Goal: Task Accomplishment & Management: Use online tool/utility

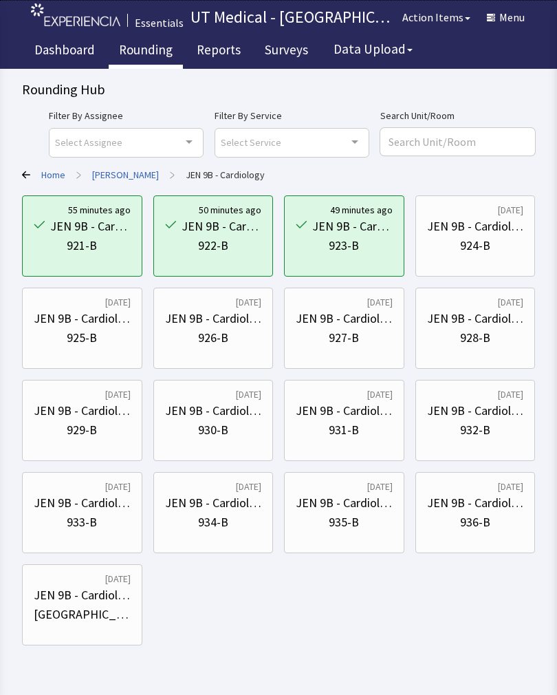
scroll to position [20, 0]
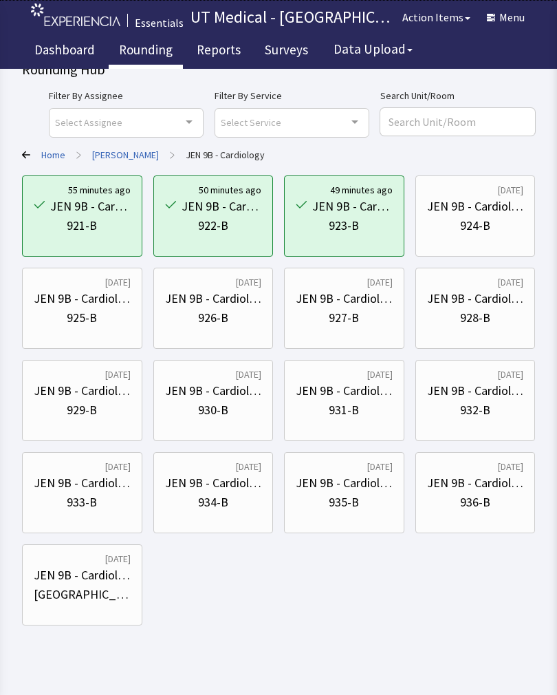
click at [492, 212] on div "JEN 9B - Cardiology" at bounding box center [475, 206] width 97 height 19
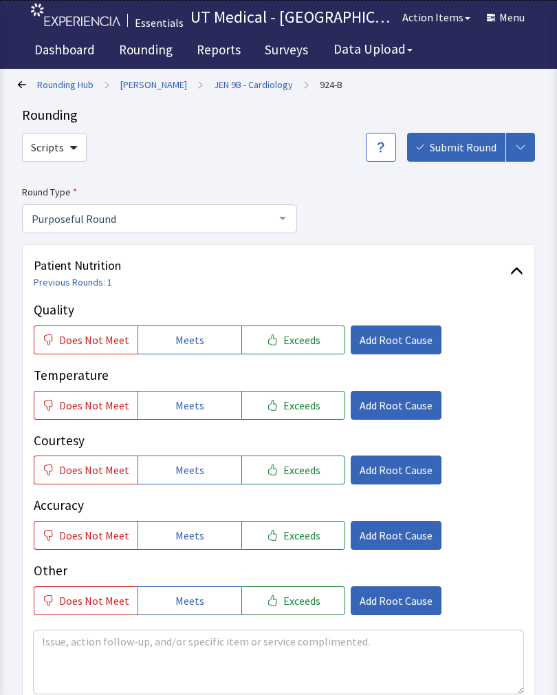
click at [243, 80] on link "JEN 9B - Cardiology" at bounding box center [253, 85] width 79 height 14
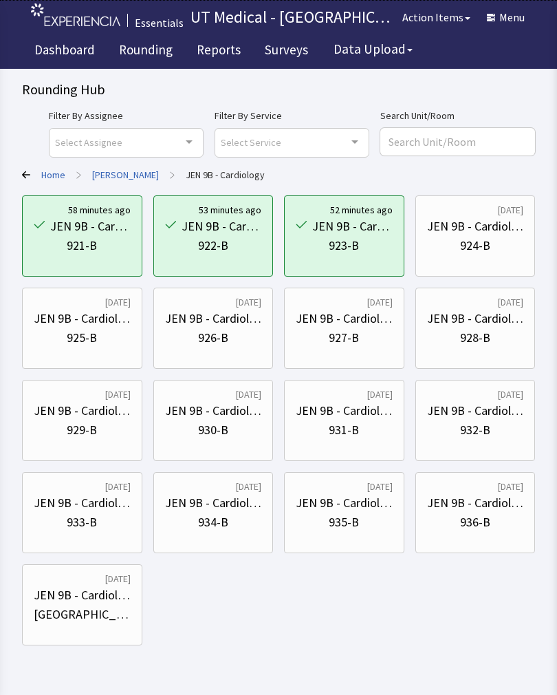
click at [90, 331] on div "925-B" at bounding box center [82, 337] width 30 height 19
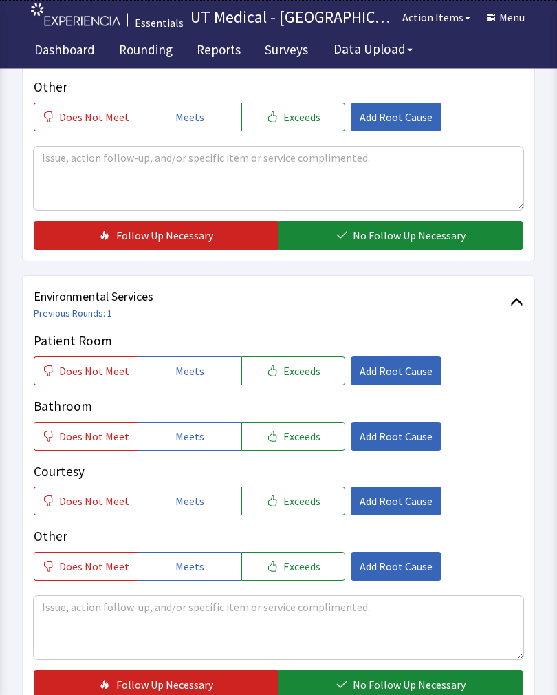
scroll to position [489, 0]
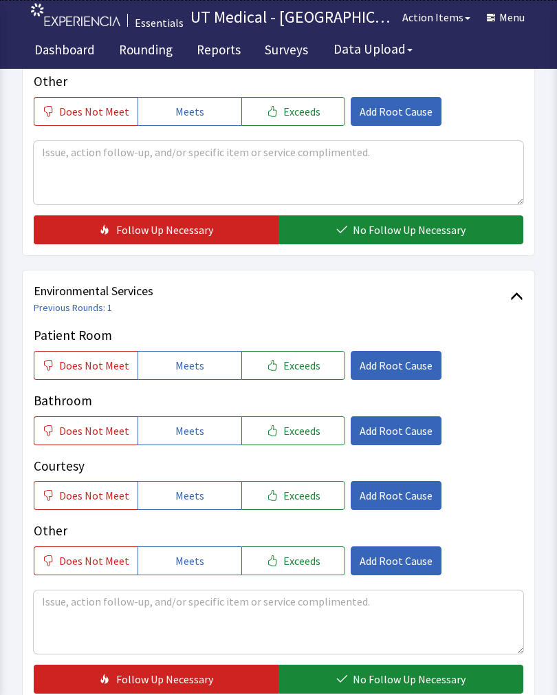
click at [307, 364] on span "Exceeds" at bounding box center [301, 365] width 37 height 17
click at [304, 426] on span "Exceeds" at bounding box center [301, 430] width 37 height 17
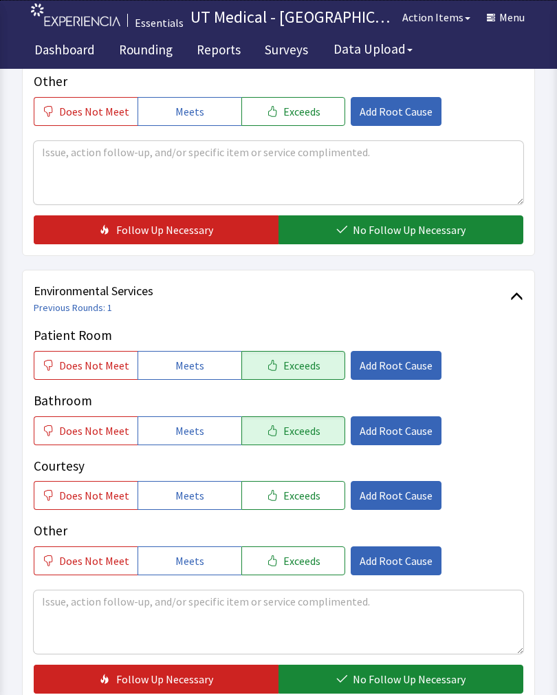
click at [303, 493] on span "Exceeds" at bounding box center [301, 495] width 37 height 17
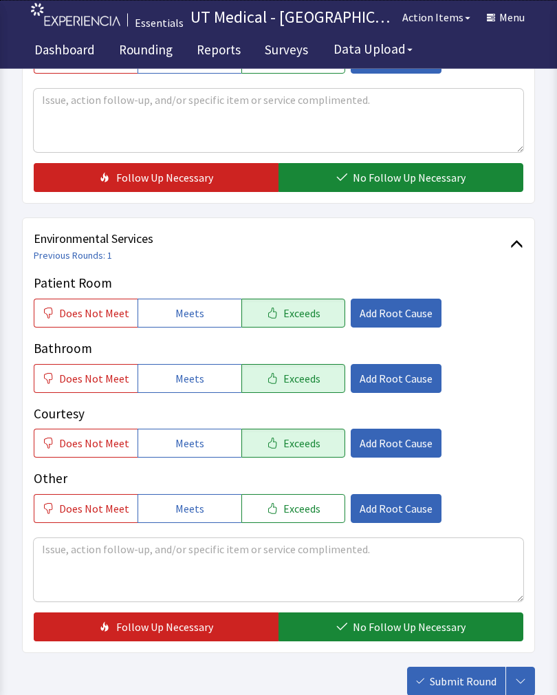
scroll to position [578, 0]
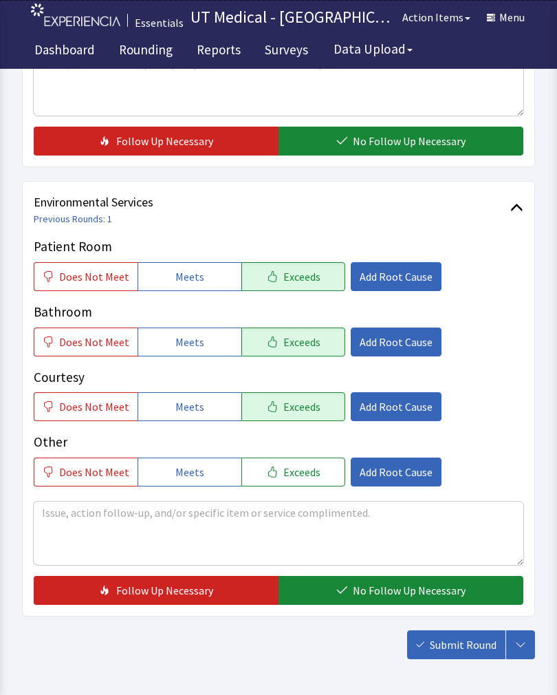
click at [394, 585] on span "No Follow Up Necessary" at bounding box center [409, 590] width 113 height 17
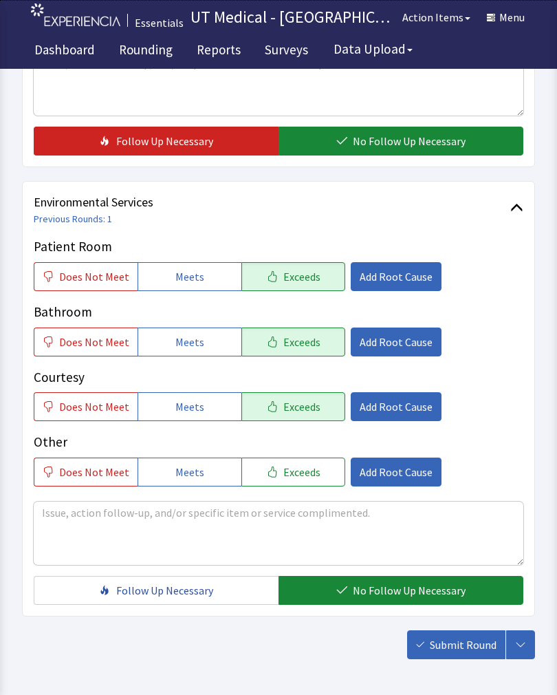
click at [460, 644] on span "Submit Round" at bounding box center [463, 644] width 67 height 17
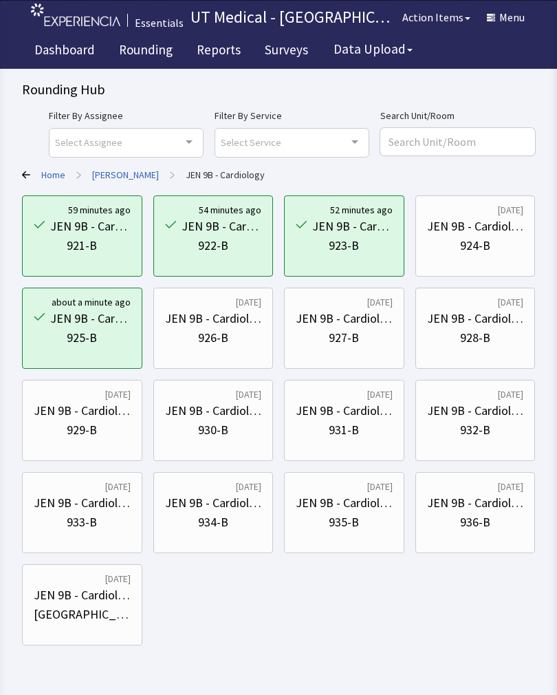
click at [232, 324] on div "JEN 9B - Cardiology" at bounding box center [213, 318] width 97 height 19
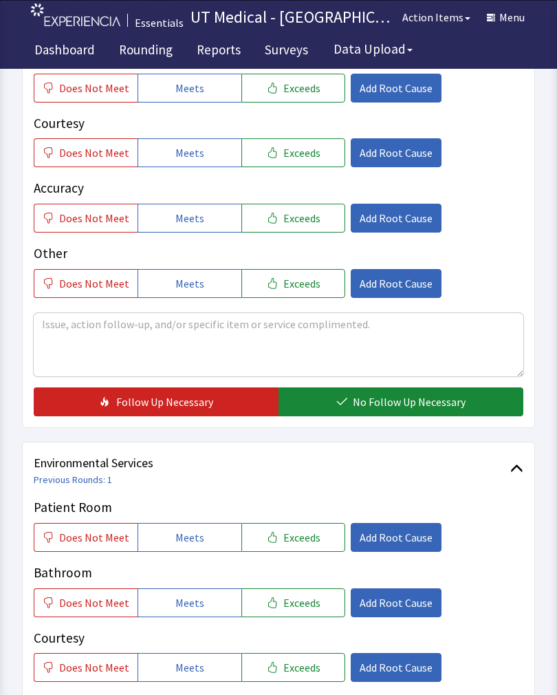
scroll to position [434, 0]
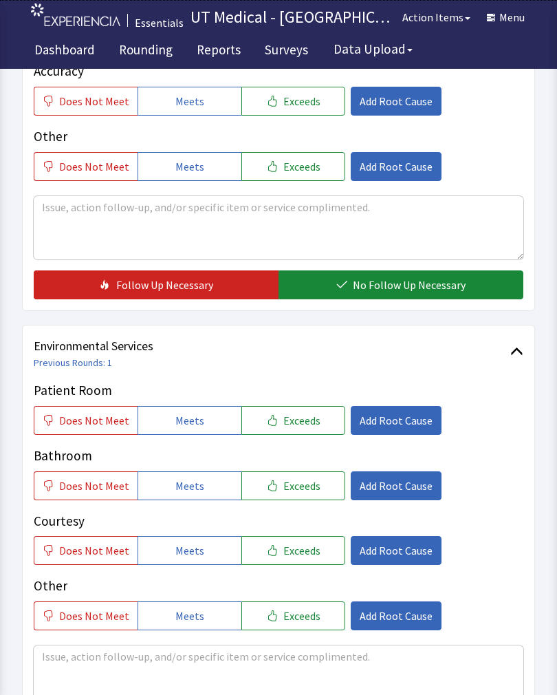
click at [296, 415] on span "Exceeds" at bounding box center [301, 420] width 37 height 17
click at [301, 483] on span "Exceeds" at bounding box center [301, 485] width 37 height 17
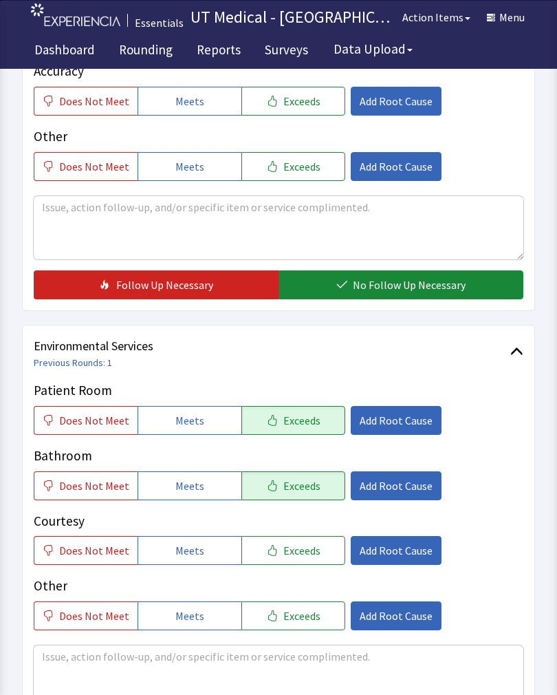
click at [323, 552] on button "Exceeds" at bounding box center [293, 550] width 104 height 29
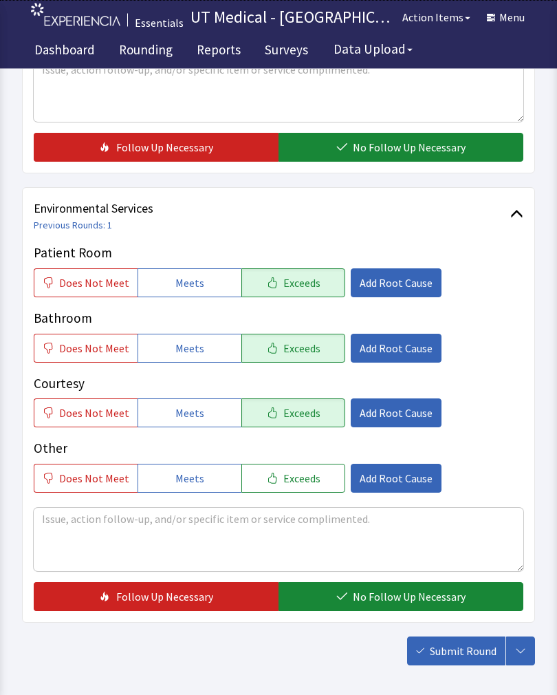
scroll to position [612, 0]
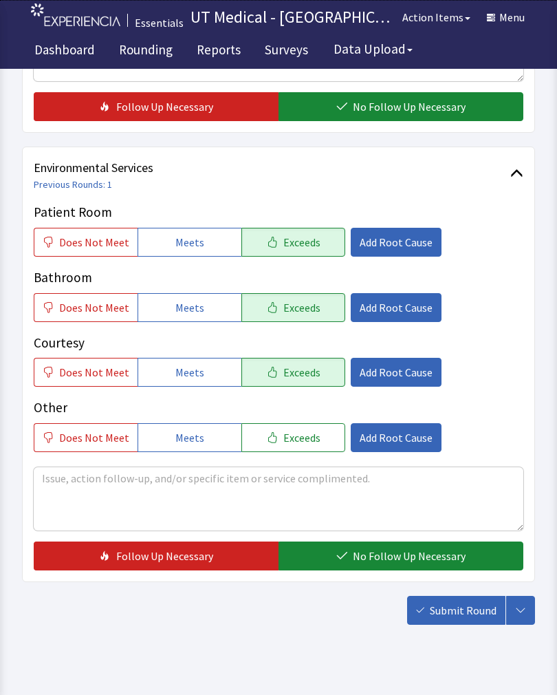
click at [391, 555] on span "No Follow Up Necessary" at bounding box center [409, 555] width 113 height 17
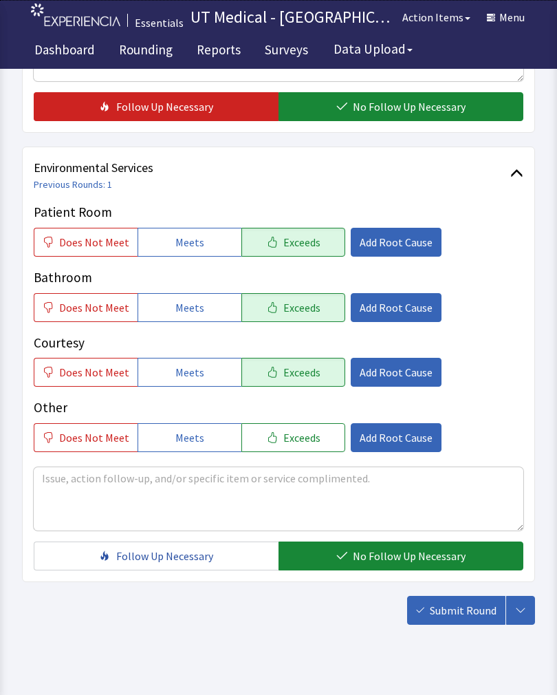
click at [478, 609] on span "Submit Round" at bounding box center [463, 610] width 67 height 17
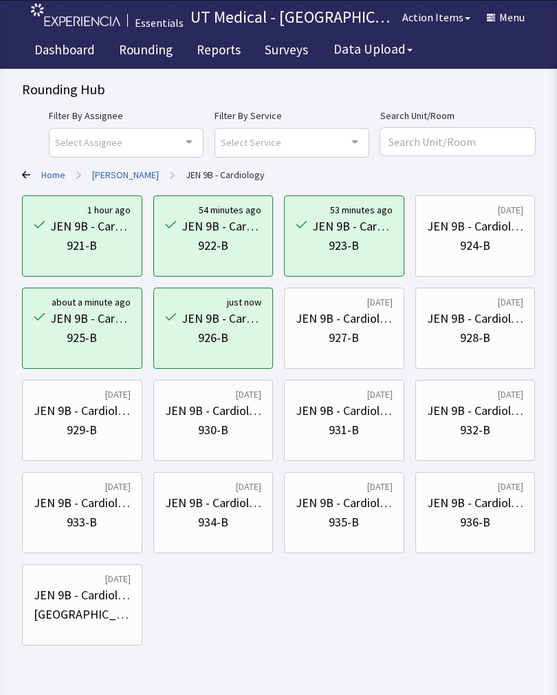
click at [480, 327] on div "JEN 9B - Cardiology" at bounding box center [475, 318] width 97 height 19
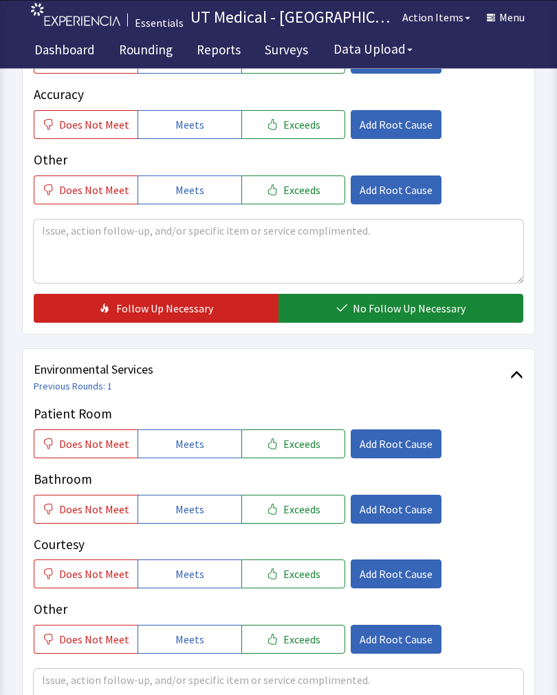
scroll to position [409, 0]
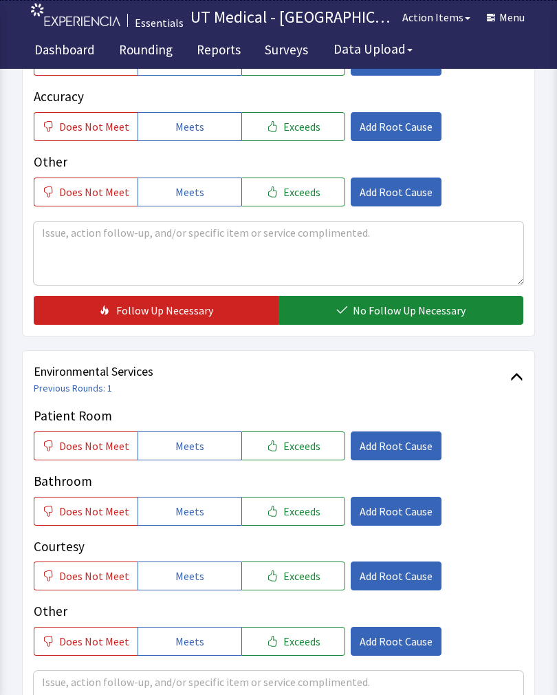
click at [307, 444] on span "Exceeds" at bounding box center [301, 445] width 37 height 17
click at [301, 510] on span "Exceeds" at bounding box center [301, 511] width 37 height 17
click at [301, 571] on span "Exceeds" at bounding box center [301, 575] width 37 height 17
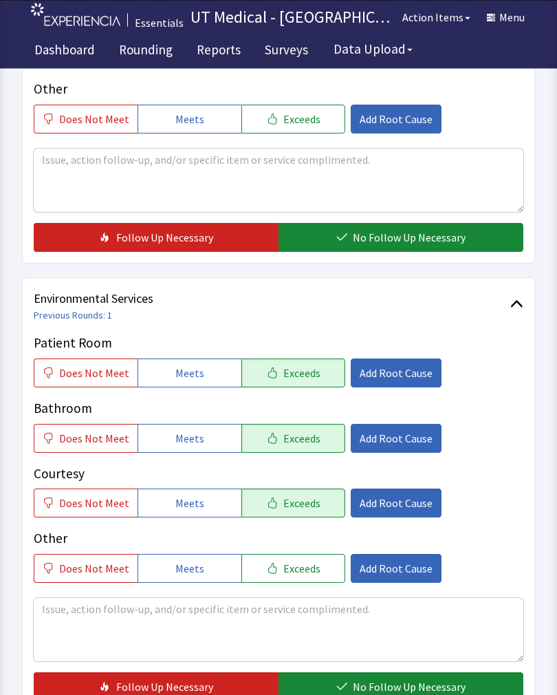
scroll to position [612, 0]
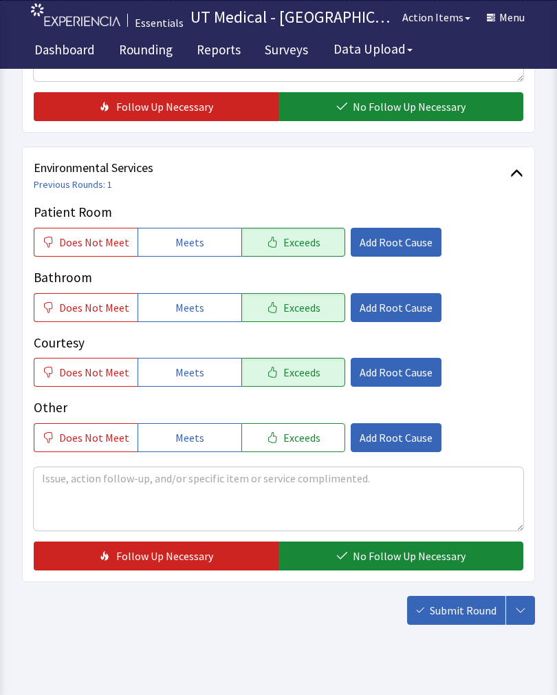
click at [381, 558] on span "No Follow Up Necessary" at bounding box center [409, 555] width 113 height 17
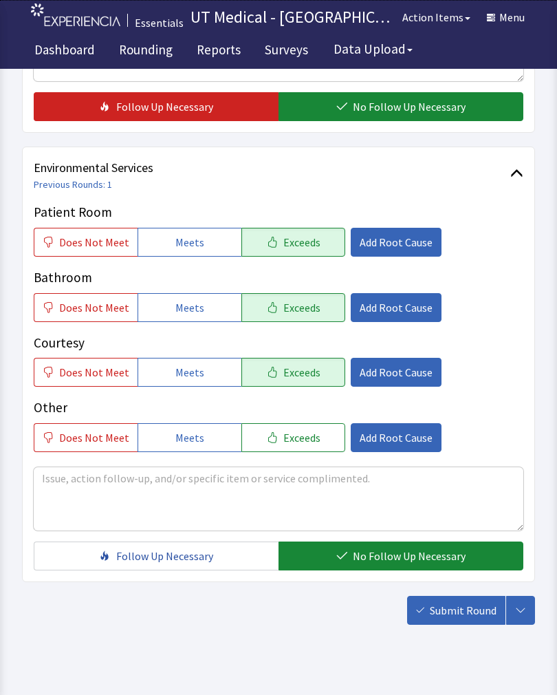
click at [464, 610] on span "Submit Round" at bounding box center [463, 610] width 67 height 17
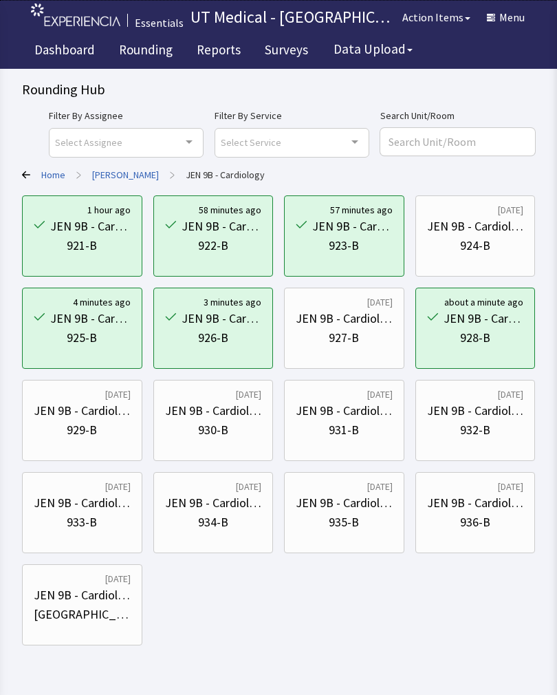
click at [0, 689] on html "Essentials UT Medical - [GEOGRAPHIC_DATA][US_STATE] Medical Branch Action Items…" at bounding box center [278, 368] width 557 height 736
click at [92, 445] on div "JEN 9B - Cardiology 929-B" at bounding box center [82, 420] width 97 height 66
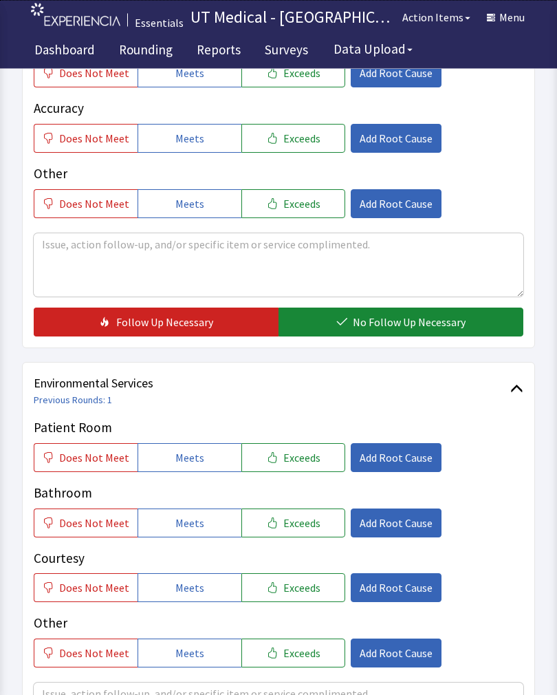
scroll to position [394, 0]
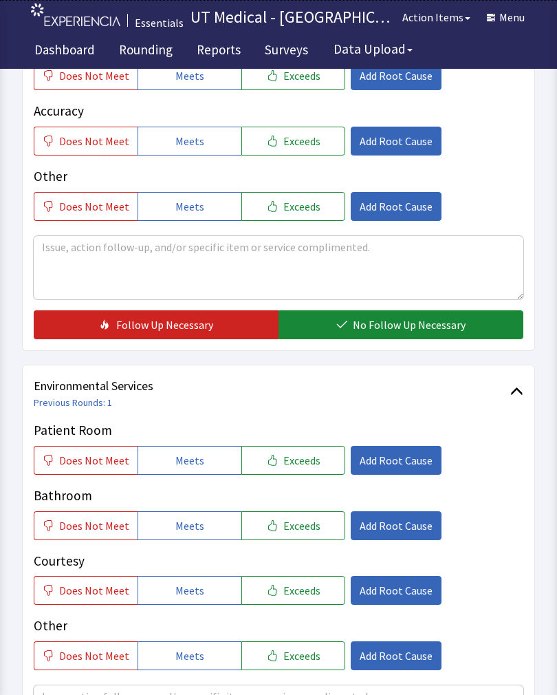
click at [292, 458] on span "Exceeds" at bounding box center [301, 460] width 37 height 17
click at [294, 527] on span "Exceeds" at bounding box center [301, 525] width 37 height 17
click at [301, 587] on span "Exceeds" at bounding box center [301, 590] width 37 height 17
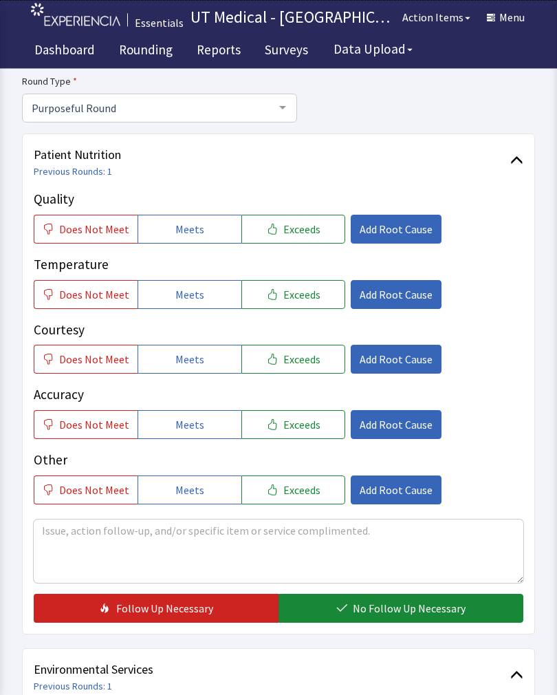
scroll to position [110, 0]
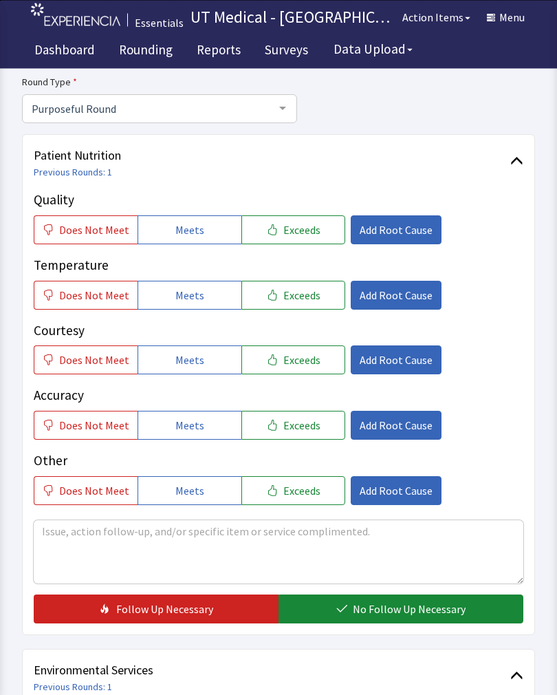
click at [303, 228] on span "Exceeds" at bounding box center [301, 230] width 37 height 17
click at [297, 293] on span "Exceeds" at bounding box center [301, 295] width 37 height 17
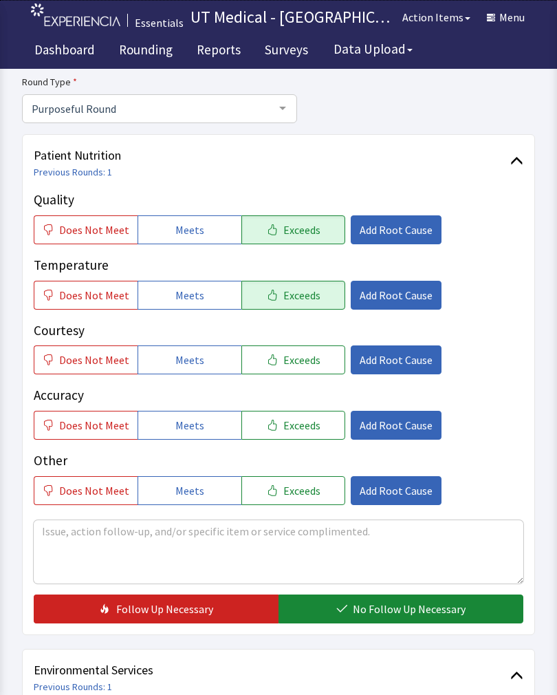
click at [294, 361] on span "Exceeds" at bounding box center [301, 359] width 37 height 17
click at [400, 600] on span "No Follow Up Necessary" at bounding box center [409, 608] width 113 height 17
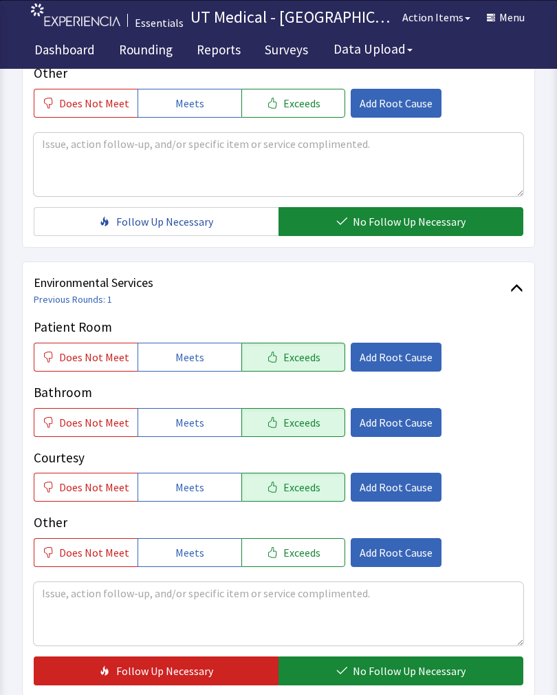
scroll to position [508, 0]
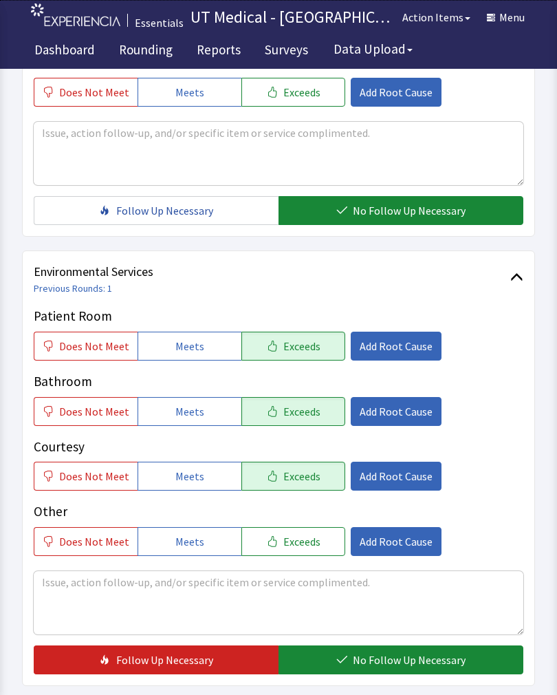
click at [382, 657] on span "No Follow Up Necessary" at bounding box center [409, 659] width 113 height 17
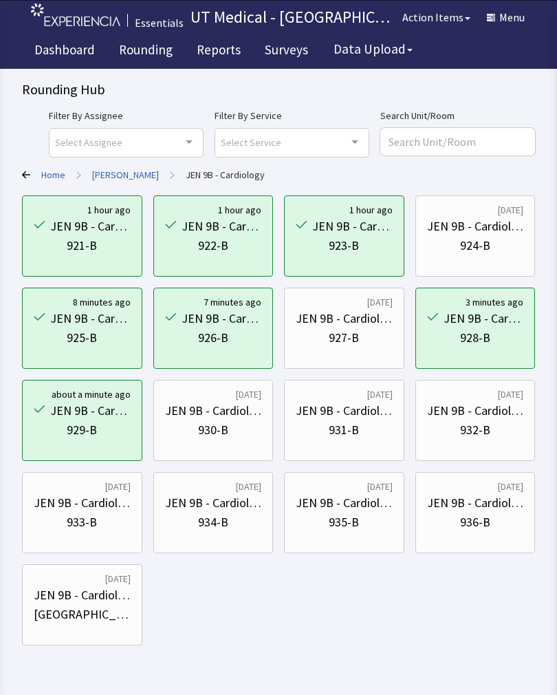
click at [226, 435] on div "930-B" at bounding box center [213, 429] width 30 height 19
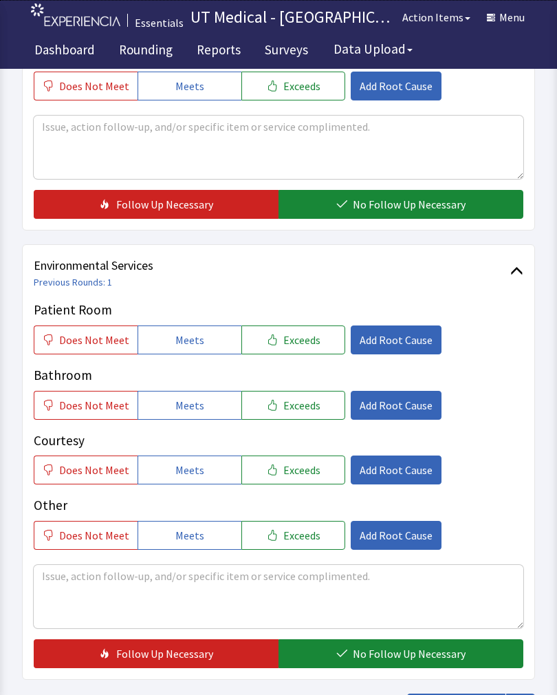
scroll to position [510, 0]
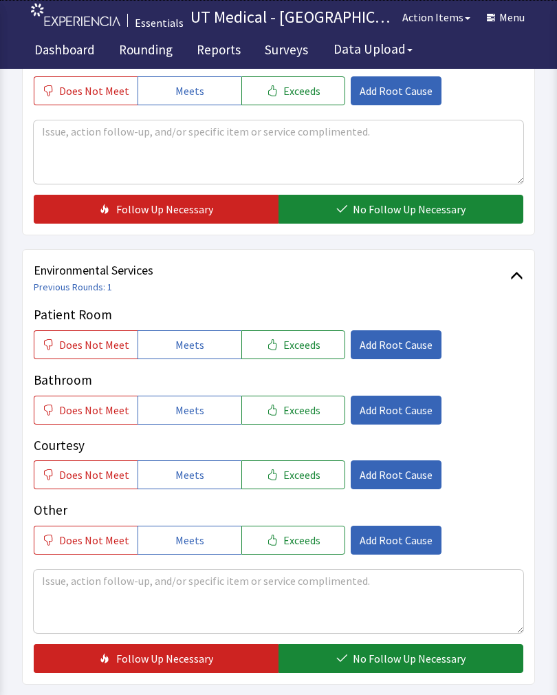
click at [323, 338] on button "Exceeds" at bounding box center [293, 344] width 104 height 29
click at [303, 406] on span "Exceeds" at bounding box center [301, 410] width 37 height 17
click at [301, 471] on span "Exceeds" at bounding box center [301, 474] width 37 height 17
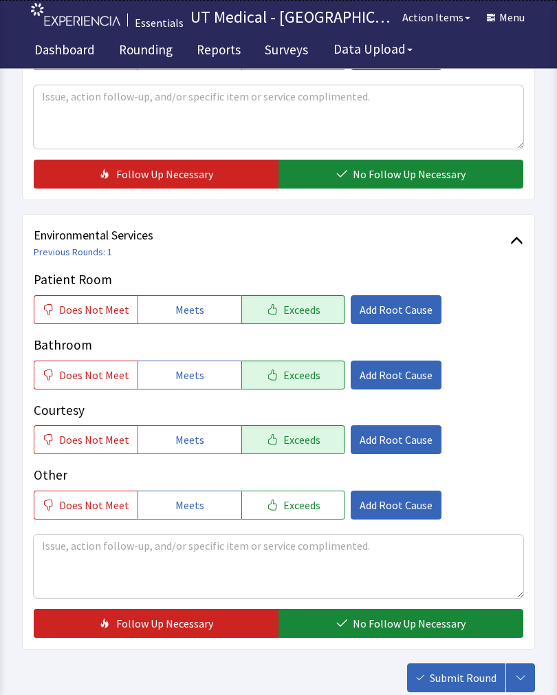
scroll to position [546, 0]
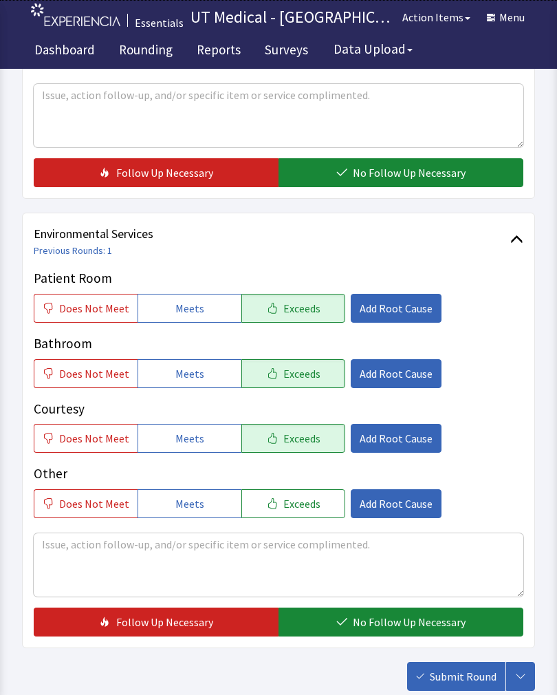
click at [389, 623] on span "No Follow Up Necessary" at bounding box center [409, 621] width 113 height 17
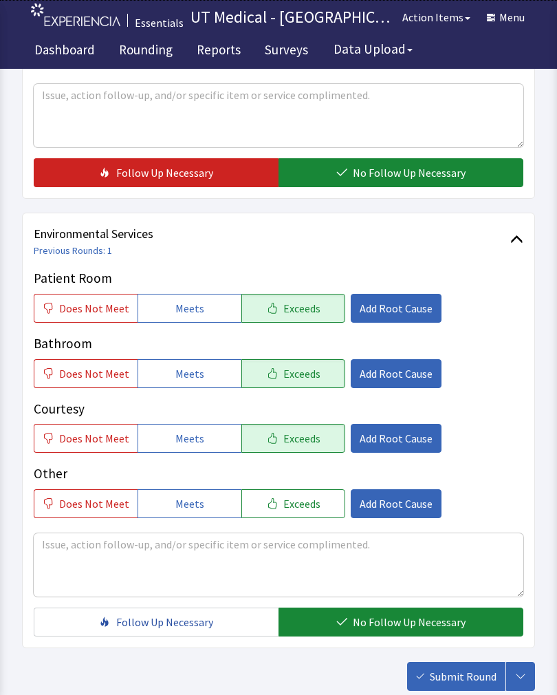
click at [473, 684] on span "Submit Round" at bounding box center [463, 676] width 67 height 17
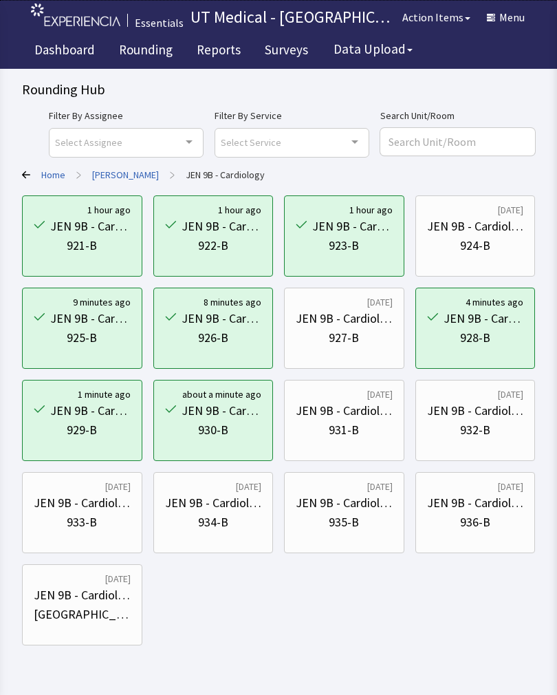
click at [556, 347] on div "Rounding Hub Filter By Assignee Select Assignee Clear Selection [PERSON_NAME] […" at bounding box center [278, 322] width 557 height 645
click at [354, 425] on div "931-B" at bounding box center [344, 429] width 30 height 19
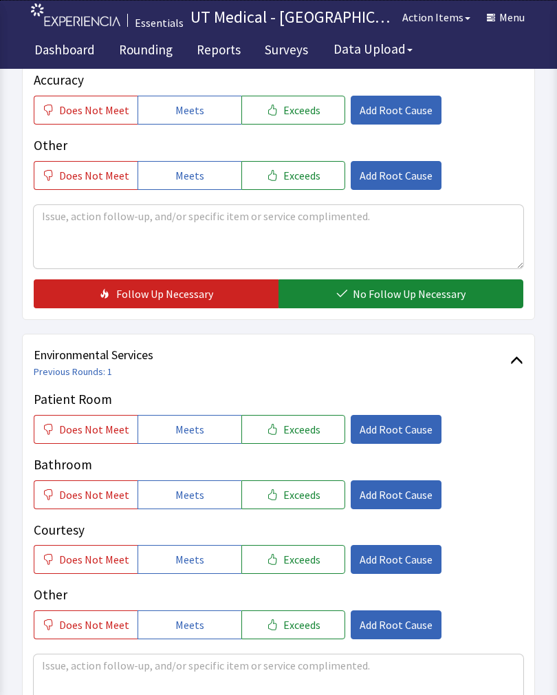
scroll to position [422, 0]
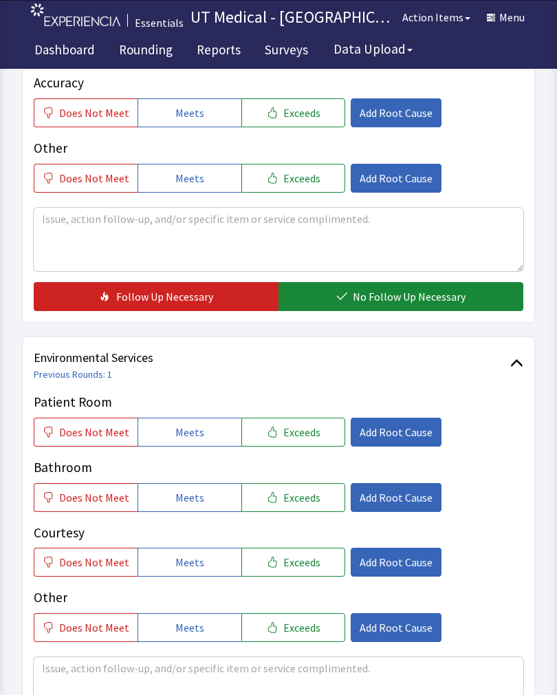
click at [316, 428] on button "Exceeds" at bounding box center [293, 431] width 104 height 29
click at [303, 503] on span "Exceeds" at bounding box center [301, 497] width 37 height 17
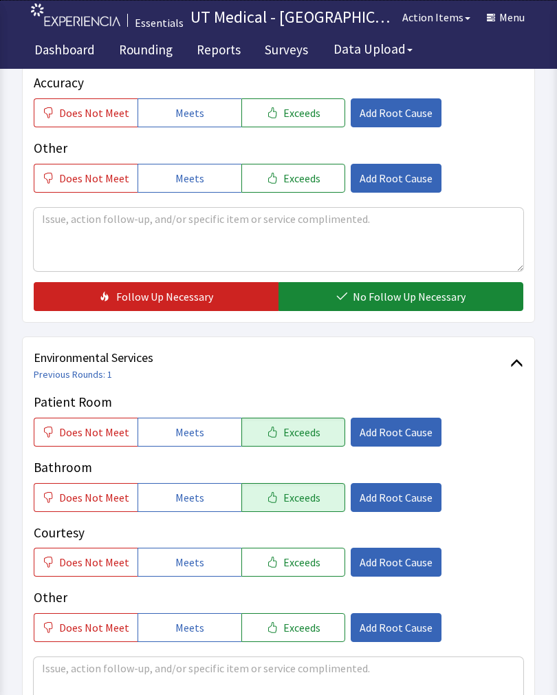
click at [297, 562] on span "Exceeds" at bounding box center [301, 562] width 37 height 17
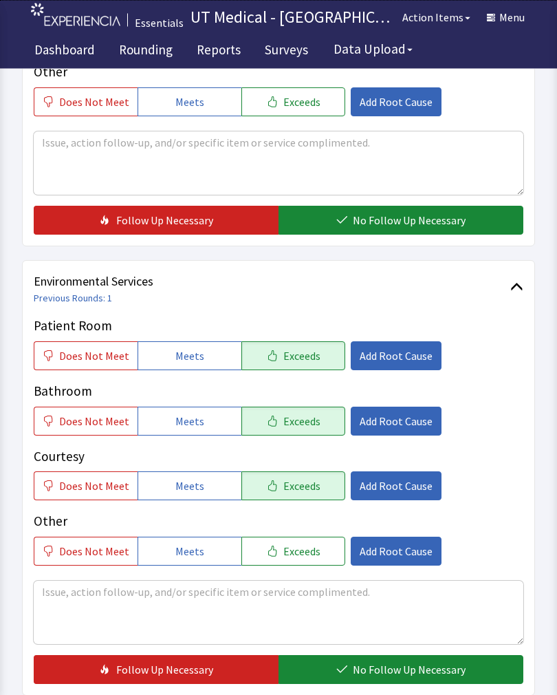
scroll to position [612, 0]
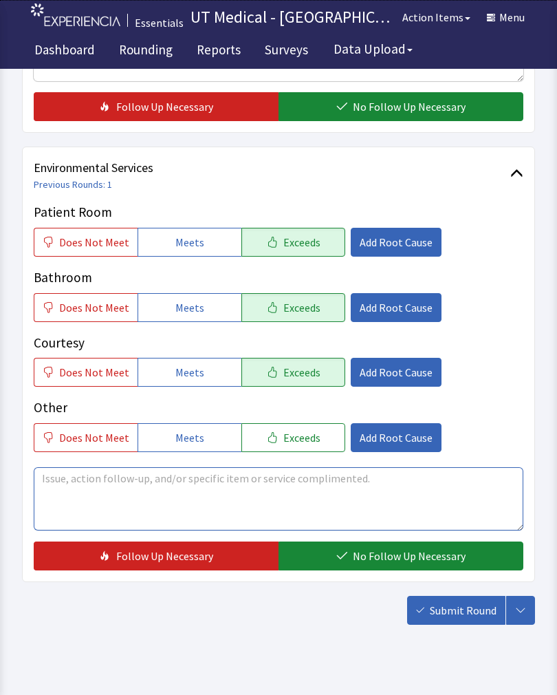
click at [144, 504] on textarea at bounding box center [279, 498] width 490 height 63
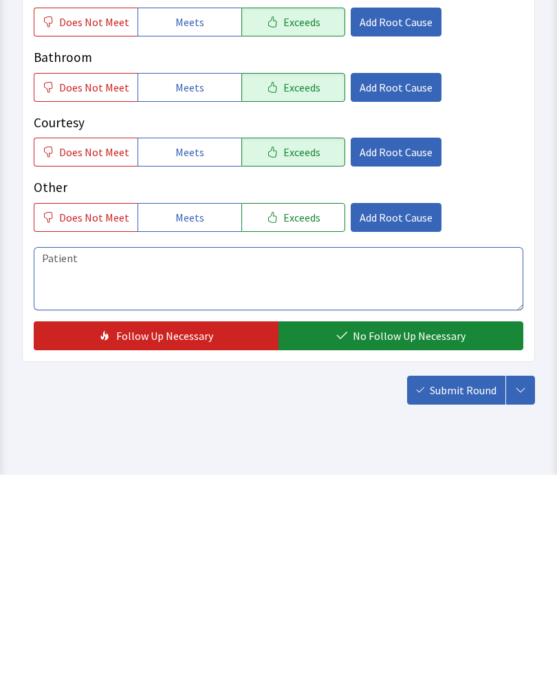
scroll to position [633, 0]
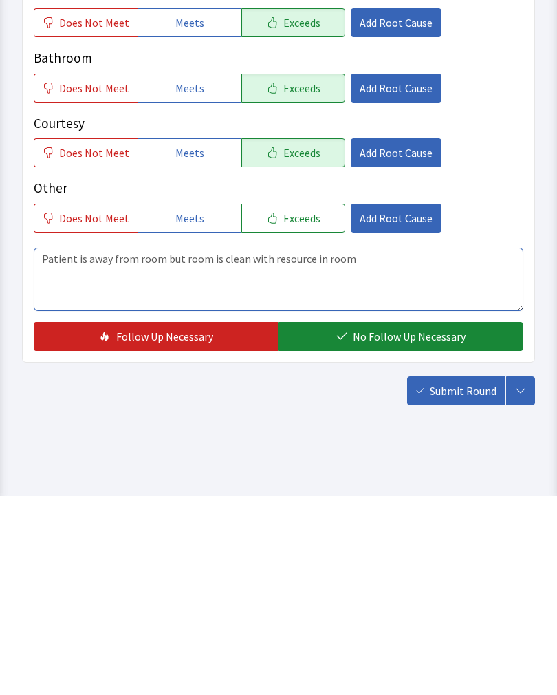
type textarea "Patient is away from room but room is clean with resource in room"
click at [391, 527] on span "No Follow Up Necessary" at bounding box center [409, 535] width 113 height 17
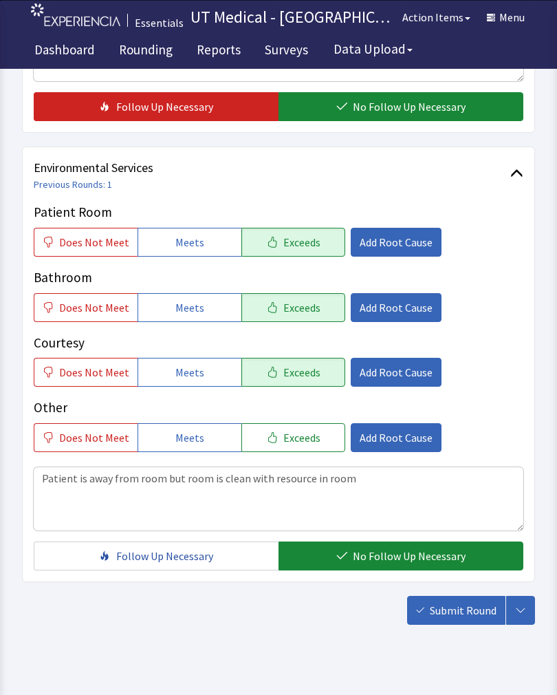
click at [473, 610] on span "Submit Round" at bounding box center [463, 610] width 67 height 17
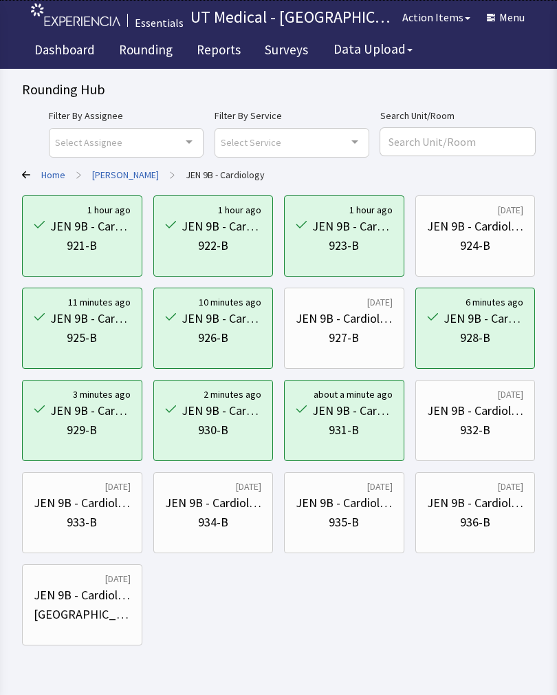
click at [492, 423] on div "932-B" at bounding box center [475, 429] width 97 height 19
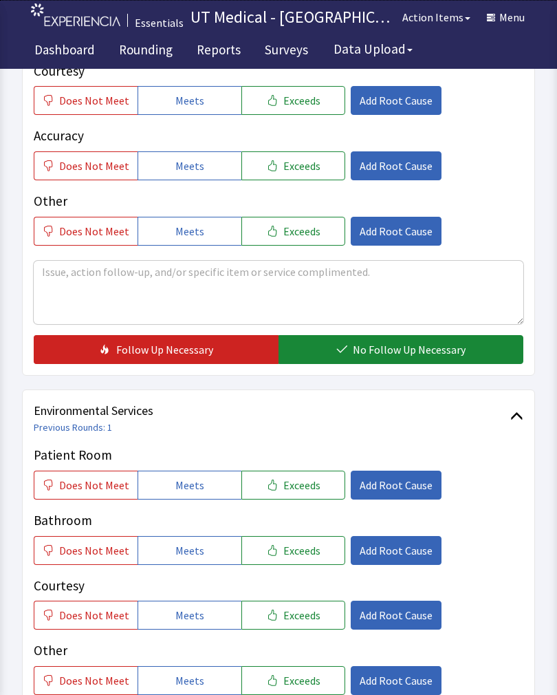
scroll to position [416, 0]
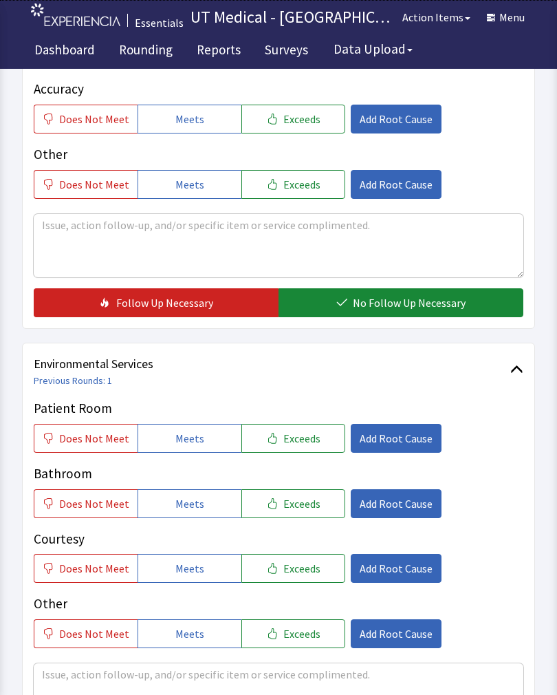
click at [307, 435] on span "Exceeds" at bounding box center [301, 438] width 37 height 17
click at [291, 510] on button "Exceeds" at bounding box center [293, 503] width 104 height 29
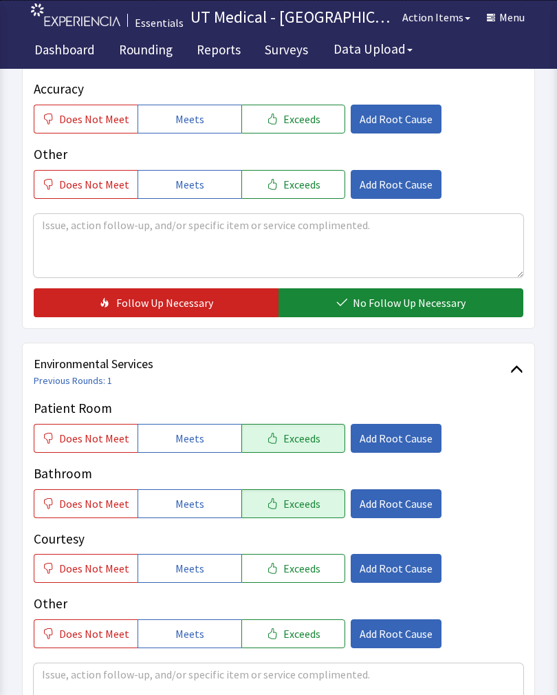
click at [290, 565] on span "Exceeds" at bounding box center [301, 568] width 37 height 17
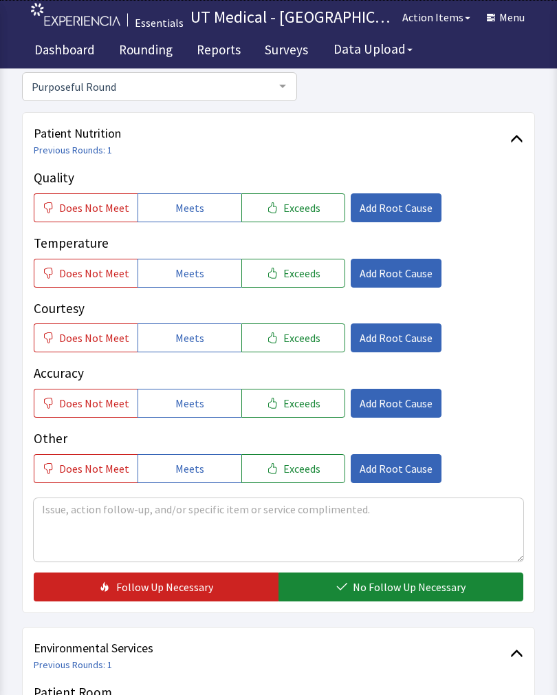
scroll to position [132, 0]
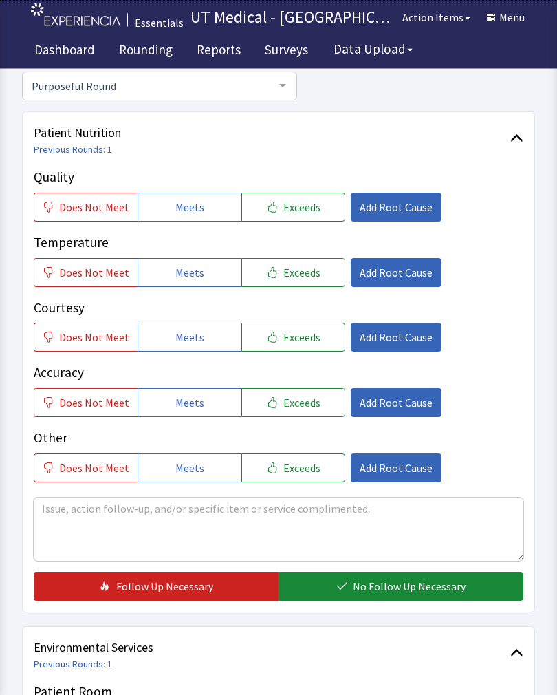
click at [311, 197] on button "Exceeds" at bounding box center [293, 207] width 104 height 29
click at [301, 274] on span "Exceeds" at bounding box center [301, 272] width 37 height 17
click at [307, 339] on span "Exceeds" at bounding box center [301, 337] width 37 height 17
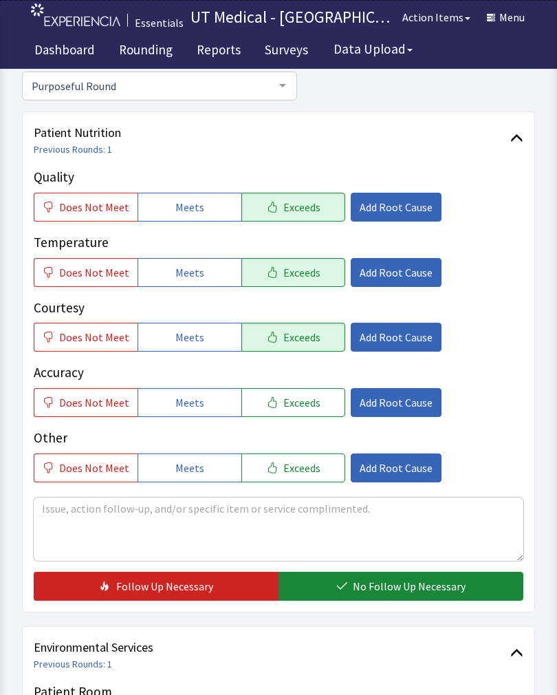
click at [400, 593] on span "No Follow Up Necessary" at bounding box center [409, 586] width 113 height 17
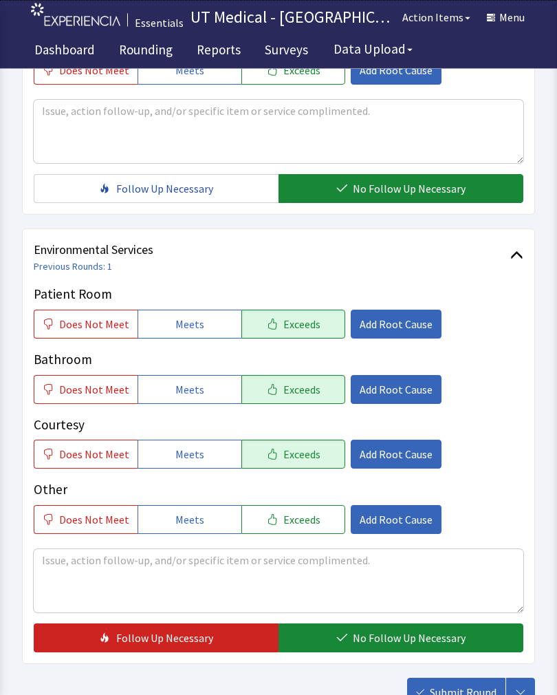
scroll to position [530, 0]
click at [400, 635] on span "No Follow Up Necessary" at bounding box center [409, 637] width 113 height 17
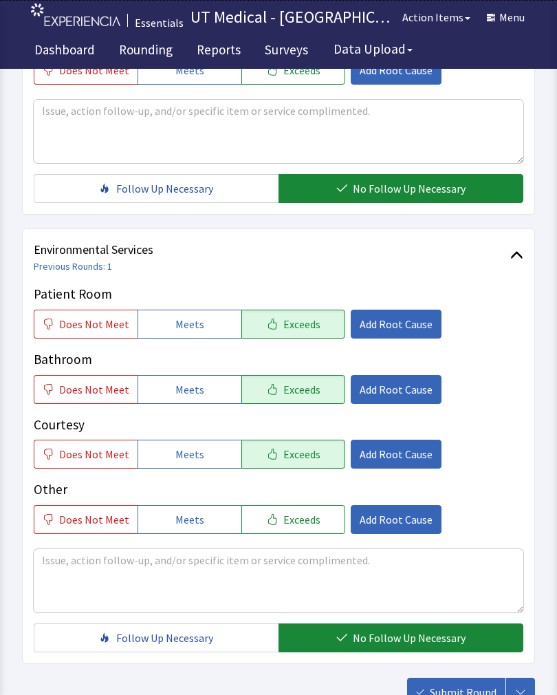
click at [465, 694] on button "Submit Round" at bounding box center [456, 691] width 98 height 29
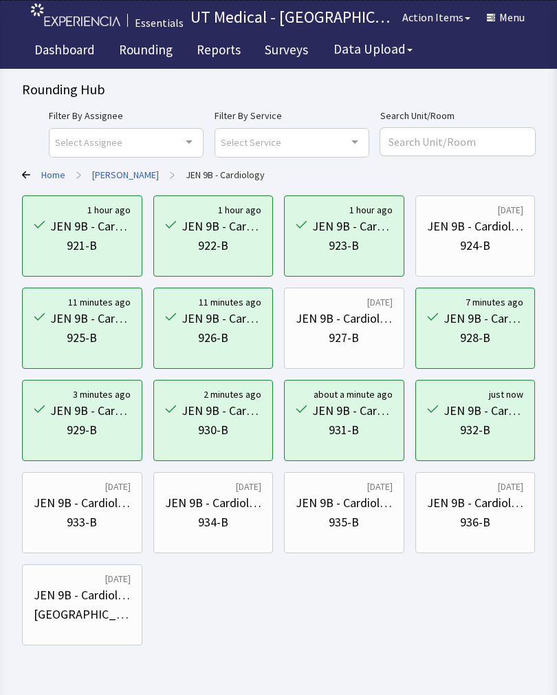
click at [102, 508] on div "JEN 9B - Cardiology" at bounding box center [82, 502] width 97 height 19
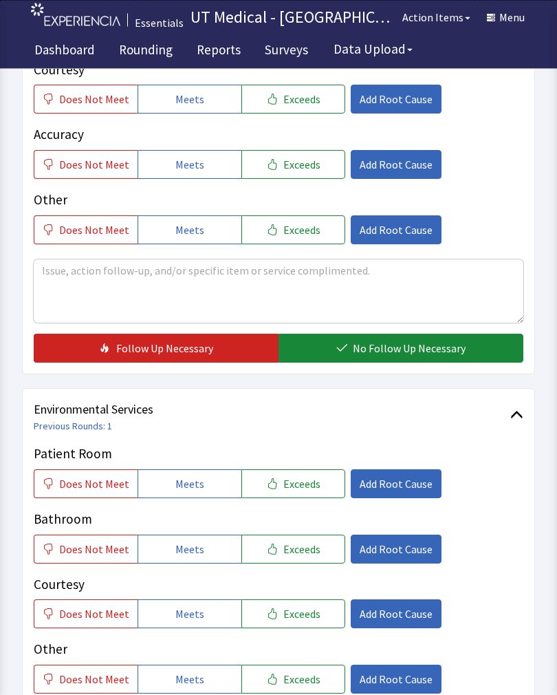
scroll to position [366, 0]
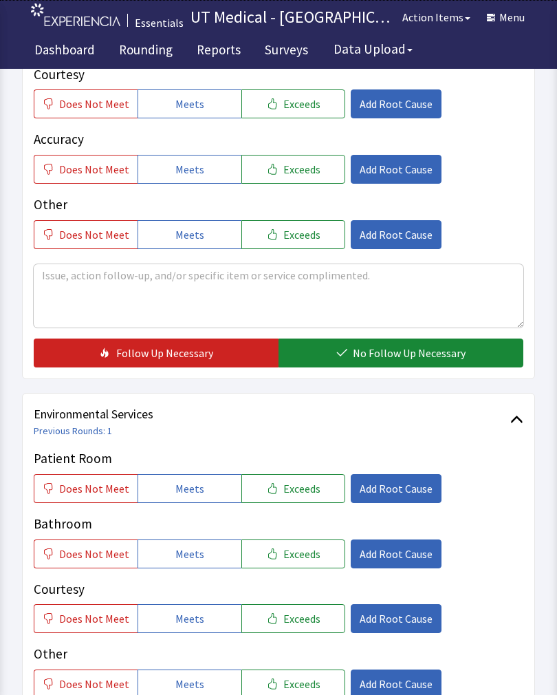
click at [301, 480] on span "Exceeds" at bounding box center [301, 488] width 37 height 17
click at [292, 549] on span "Exceeds" at bounding box center [301, 553] width 37 height 17
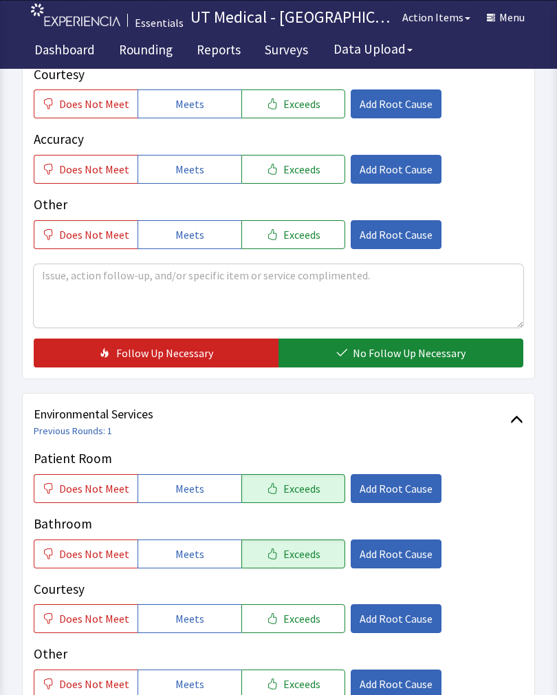
click at [298, 627] on button "Exceeds" at bounding box center [293, 618] width 104 height 29
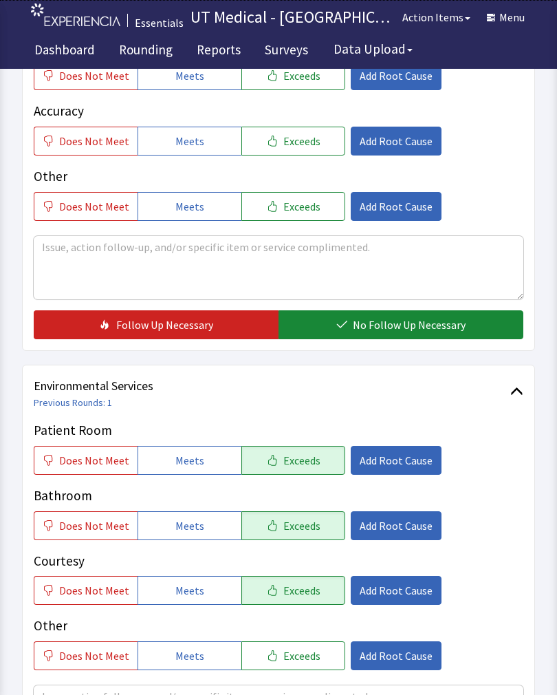
scroll to position [612, 0]
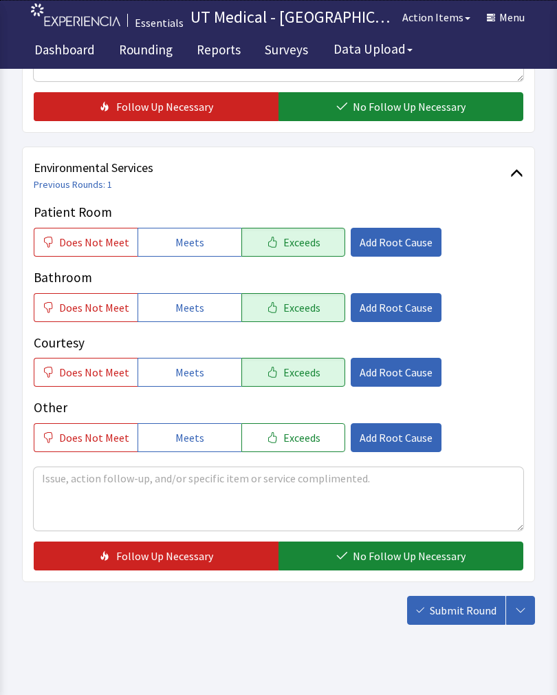
click at [392, 544] on button "No Follow Up Necessary" at bounding box center [401, 555] width 245 height 29
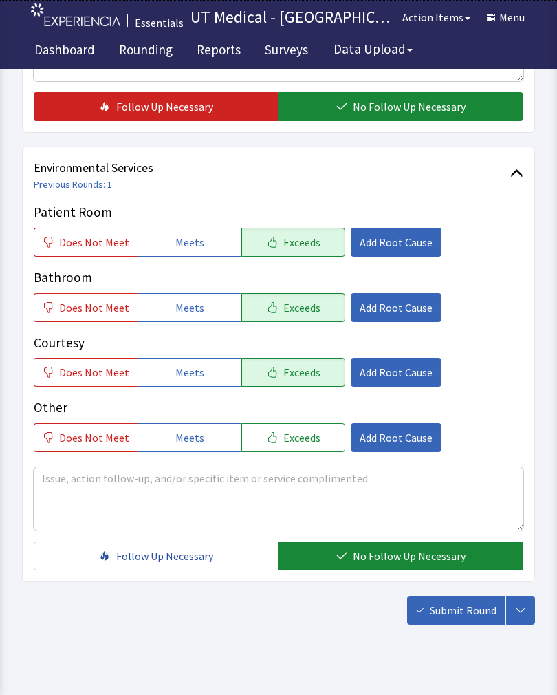
click at [467, 611] on span "Submit Round" at bounding box center [463, 610] width 67 height 17
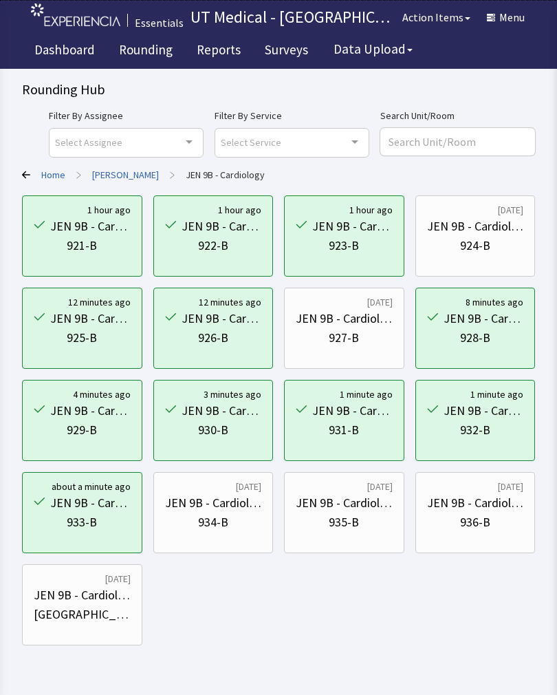
click at [229, 512] on div "934-B" at bounding box center [213, 521] width 97 height 19
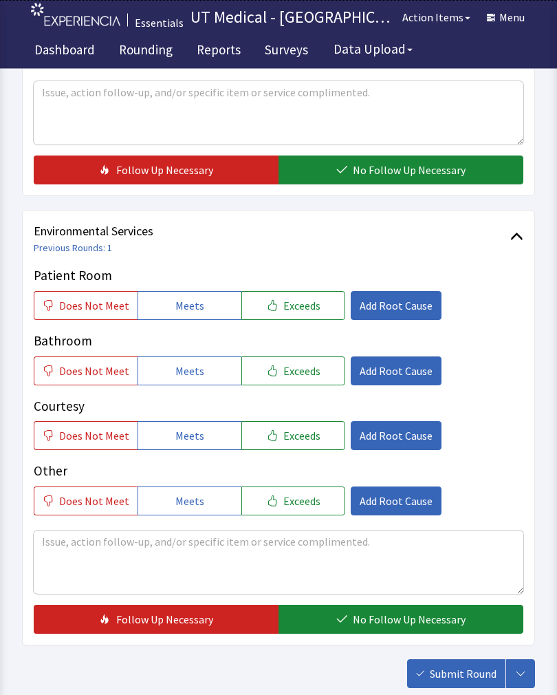
scroll to position [549, 0]
click at [303, 306] on span "Exceeds" at bounding box center [301, 305] width 37 height 17
click at [303, 368] on span "Exceeds" at bounding box center [301, 370] width 37 height 17
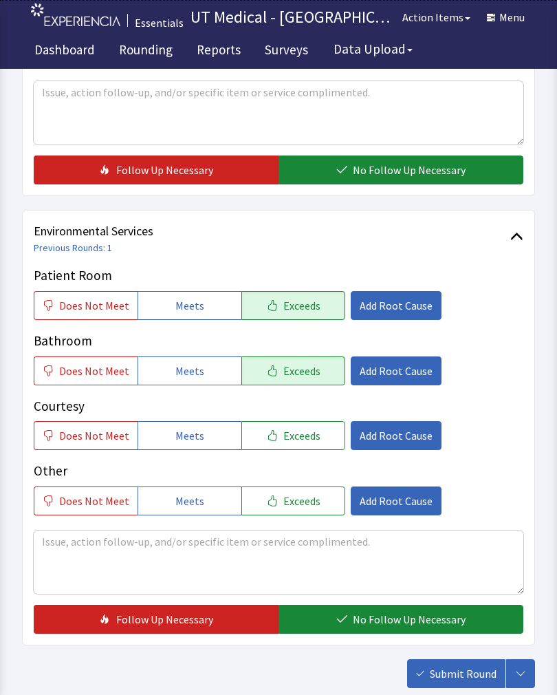
click at [293, 421] on button "Exceeds" at bounding box center [293, 435] width 104 height 29
click at [393, 616] on span "No Follow Up Necessary" at bounding box center [409, 619] width 113 height 17
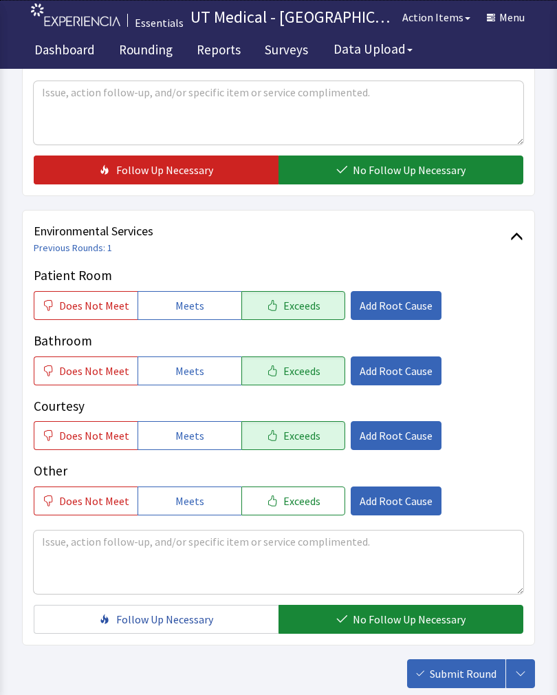
click at [477, 666] on span "Submit Round" at bounding box center [463, 673] width 67 height 17
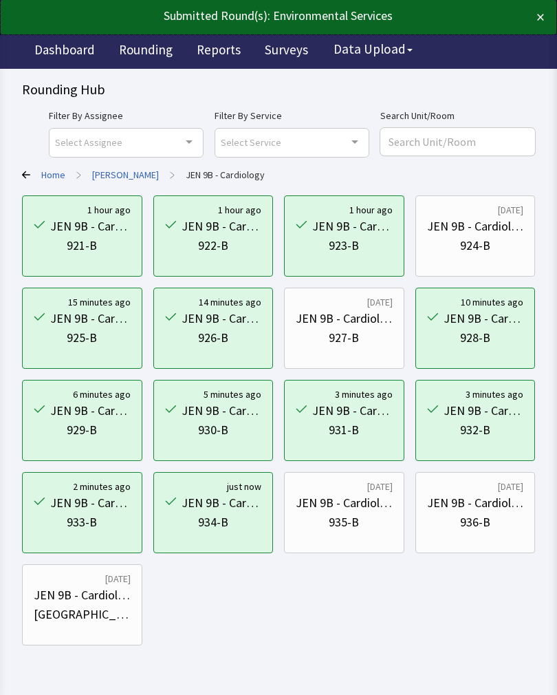
click at [351, 509] on div "JEN 9B - Cardiology" at bounding box center [344, 502] width 97 height 19
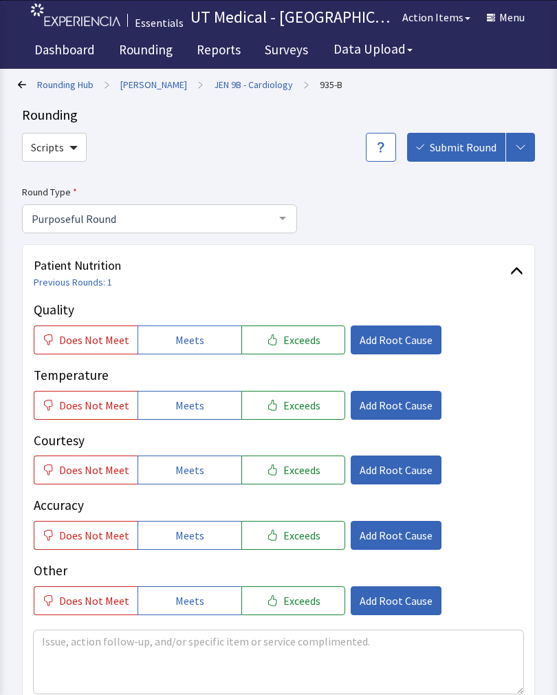
click at [309, 348] on button "Exceeds" at bounding box center [293, 339] width 104 height 29
click at [307, 408] on span "Exceeds" at bounding box center [301, 405] width 37 height 17
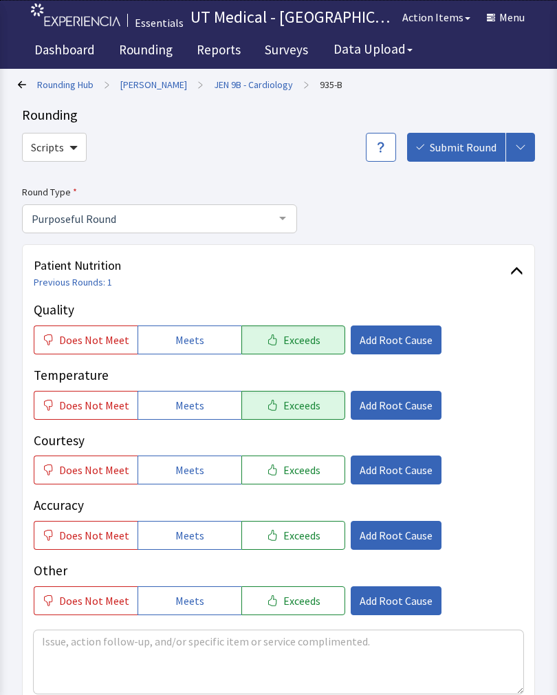
click at [298, 475] on span "Exceeds" at bounding box center [301, 469] width 37 height 17
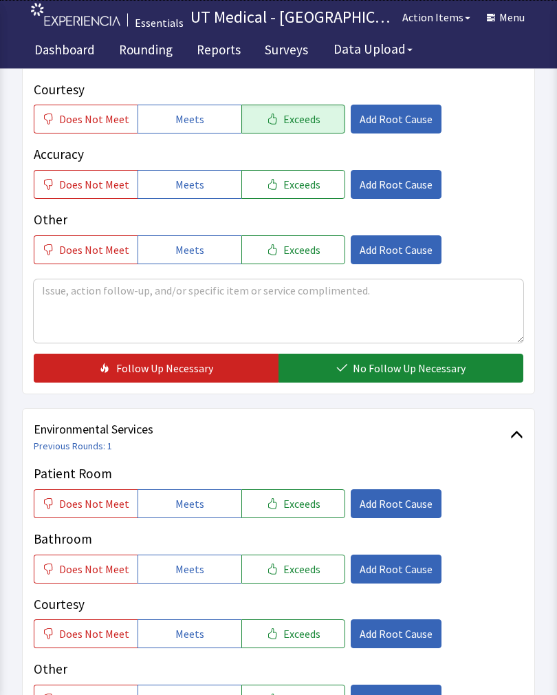
scroll to position [353, 0]
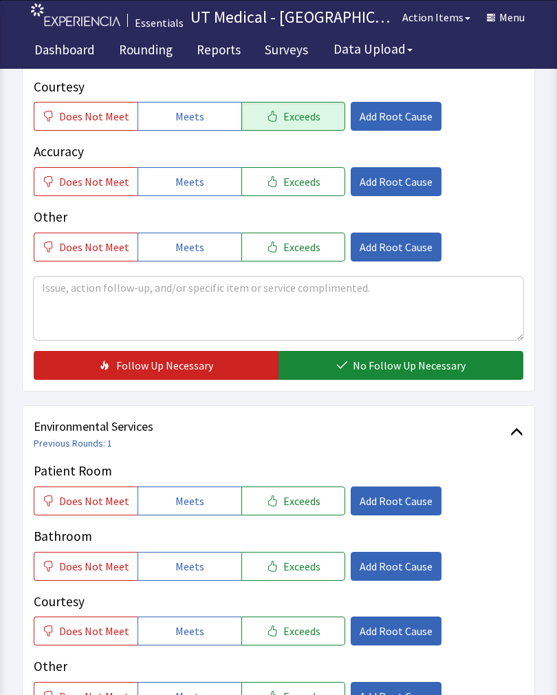
click at [455, 367] on span "No Follow Up Necessary" at bounding box center [409, 365] width 113 height 17
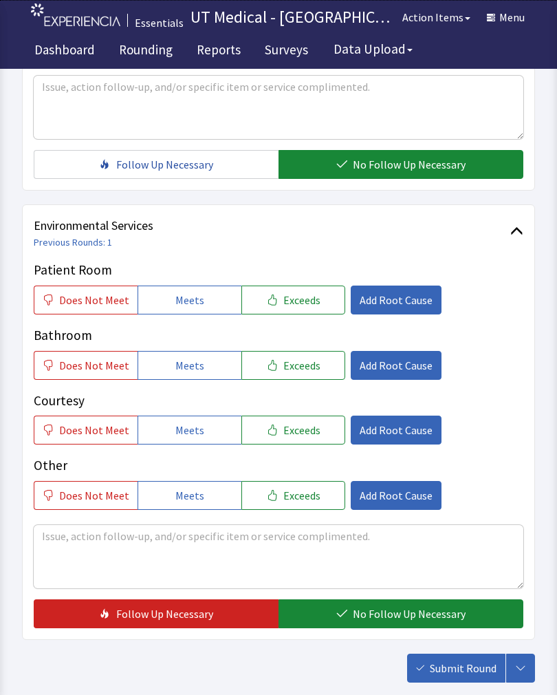
scroll to position [549, 0]
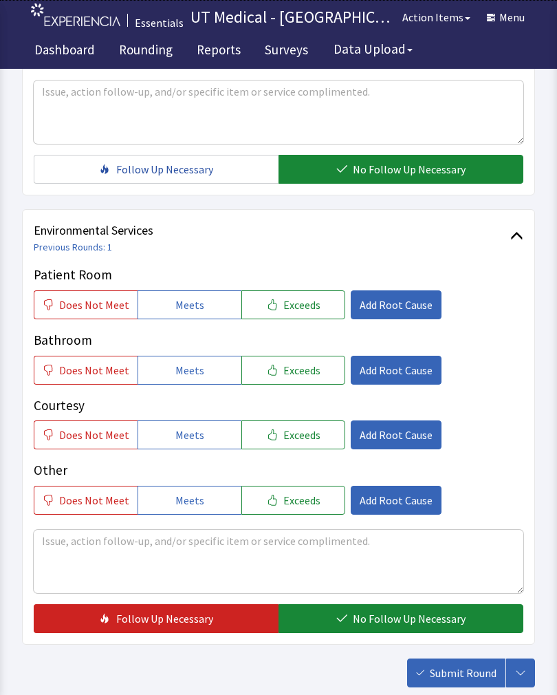
click at [311, 298] on button "Exceeds" at bounding box center [293, 304] width 104 height 29
click at [312, 378] on button "Exceeds" at bounding box center [293, 370] width 104 height 29
click at [322, 447] on button "Exceeds" at bounding box center [293, 434] width 104 height 29
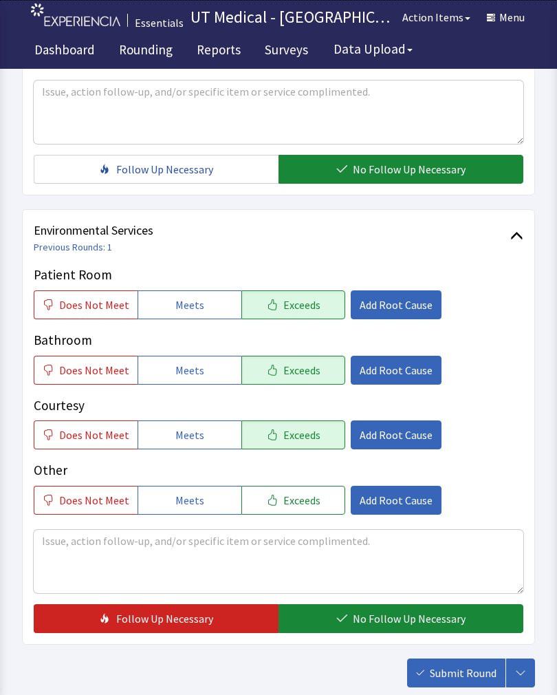
click at [386, 628] on button "No Follow Up Necessary" at bounding box center [401, 618] width 245 height 29
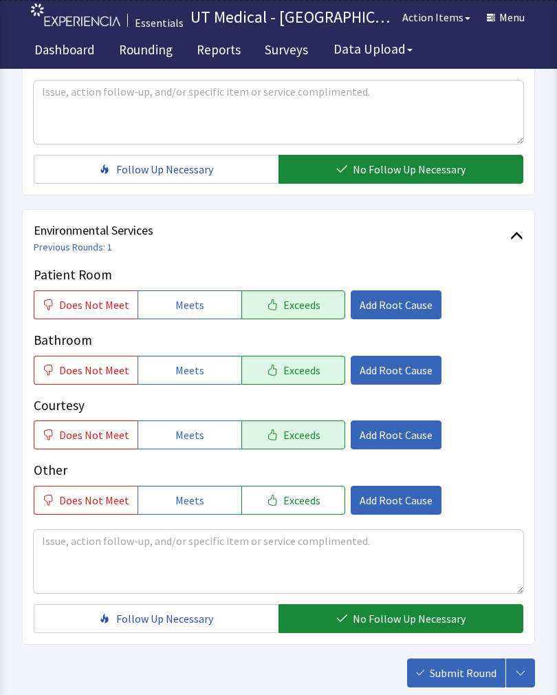
click at [466, 668] on span "Submit Round" at bounding box center [463, 672] width 67 height 17
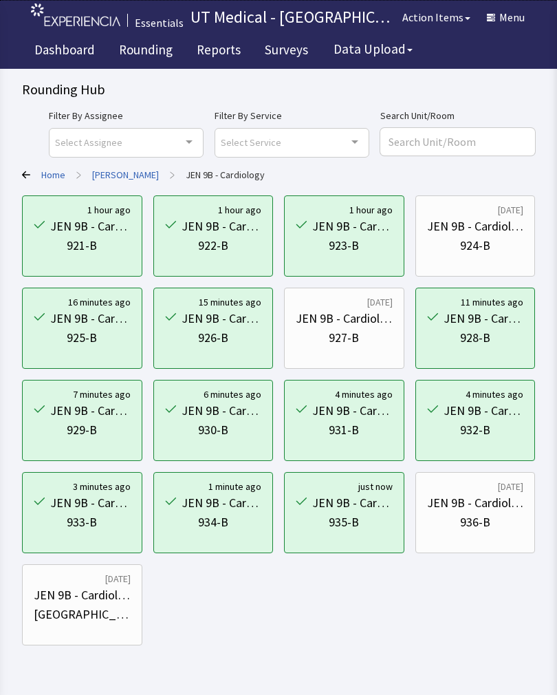
click at [487, 525] on div "936-B" at bounding box center [475, 521] width 30 height 19
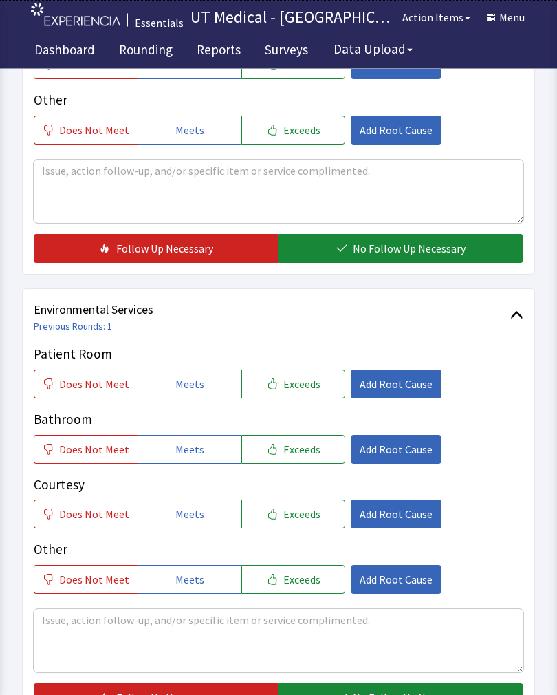
scroll to position [467, 0]
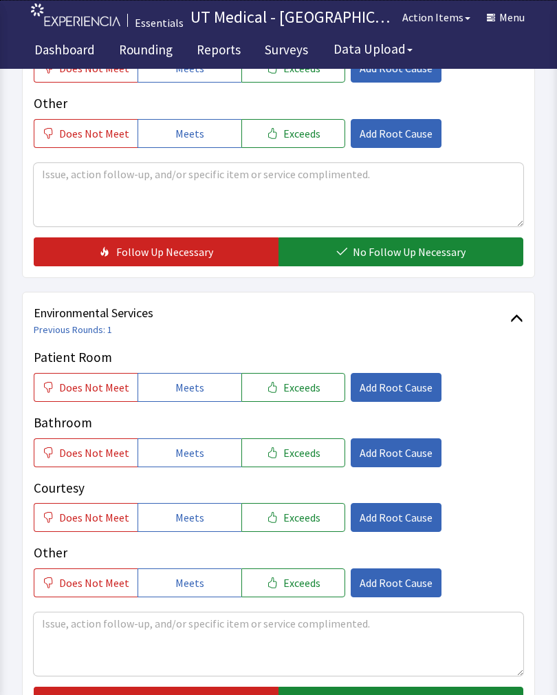
click at [308, 389] on span "Exceeds" at bounding box center [301, 387] width 37 height 17
click at [296, 446] on span "Exceeds" at bounding box center [301, 452] width 37 height 17
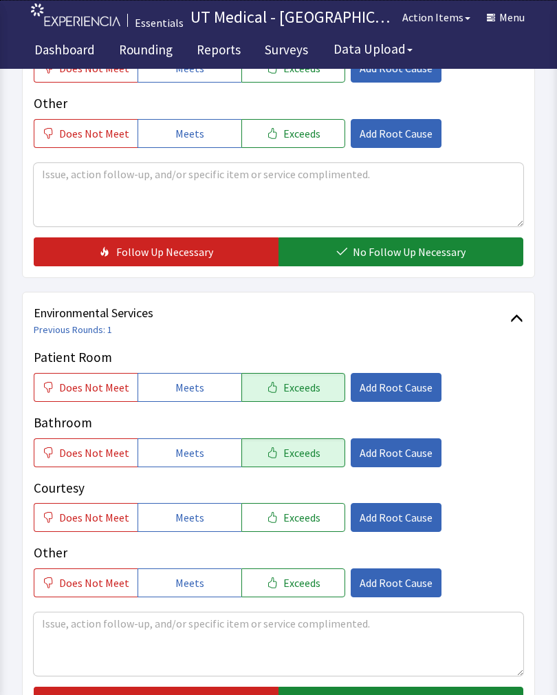
click at [284, 513] on span "Exceeds" at bounding box center [301, 517] width 37 height 17
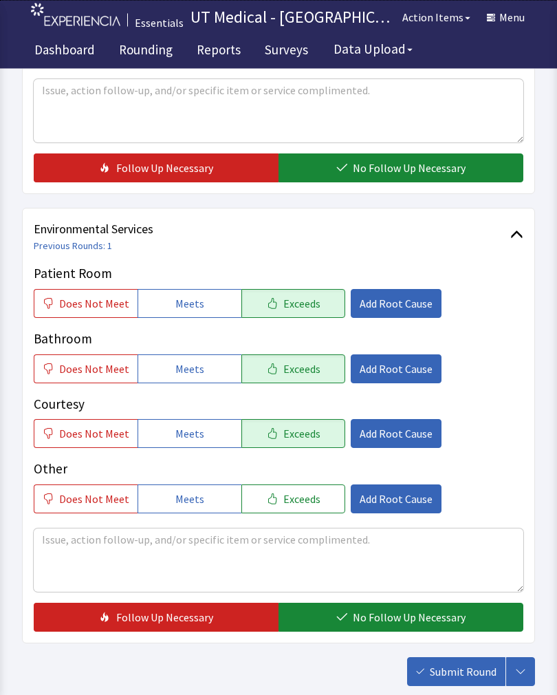
scroll to position [612, 0]
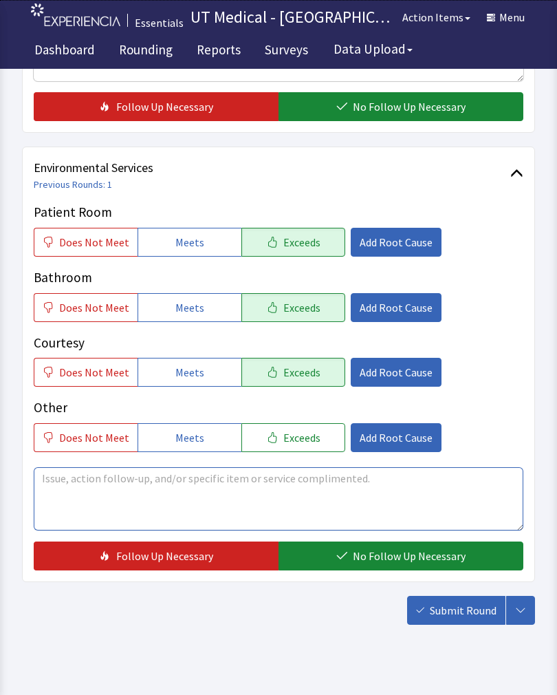
click at [148, 510] on textarea at bounding box center [279, 498] width 490 height 63
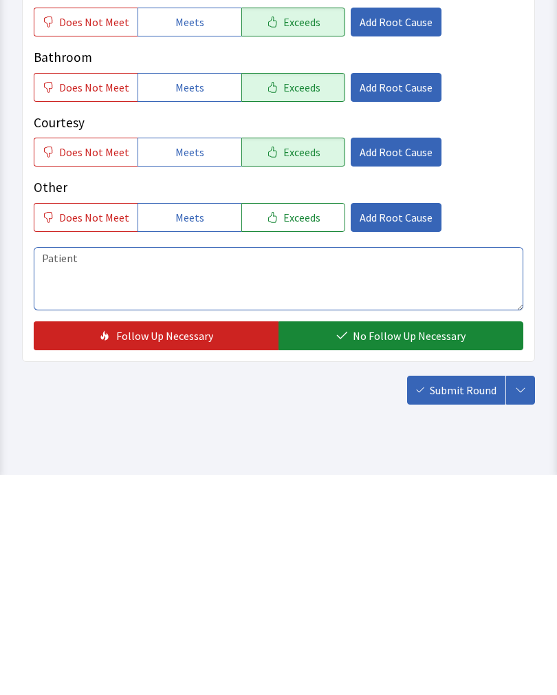
scroll to position [633, 0]
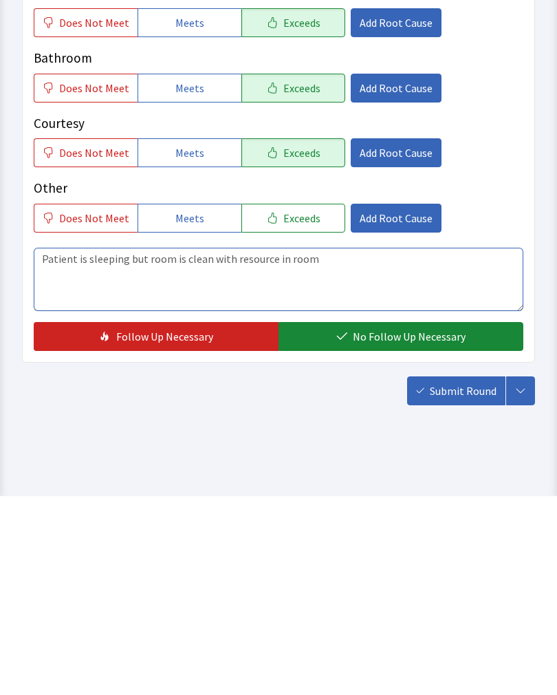
type textarea "Patient is sleeping but room is clean with resource in room"
click at [382, 527] on span "No Follow Up Necessary" at bounding box center [409, 535] width 113 height 17
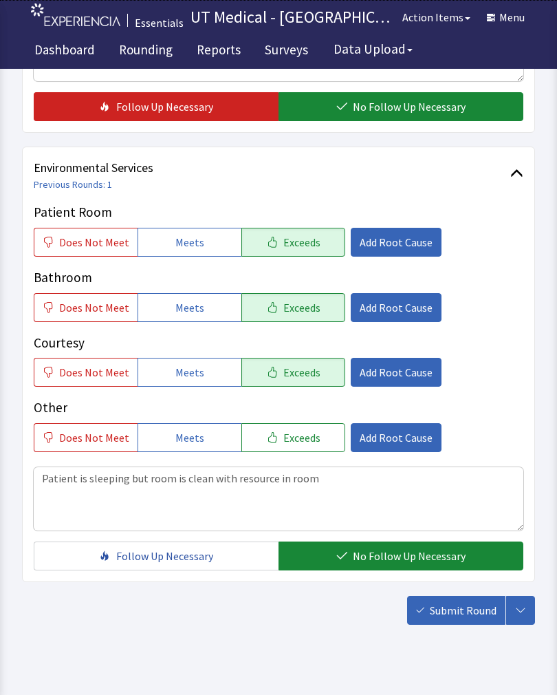
click at [461, 607] on span "Submit Round" at bounding box center [463, 610] width 67 height 17
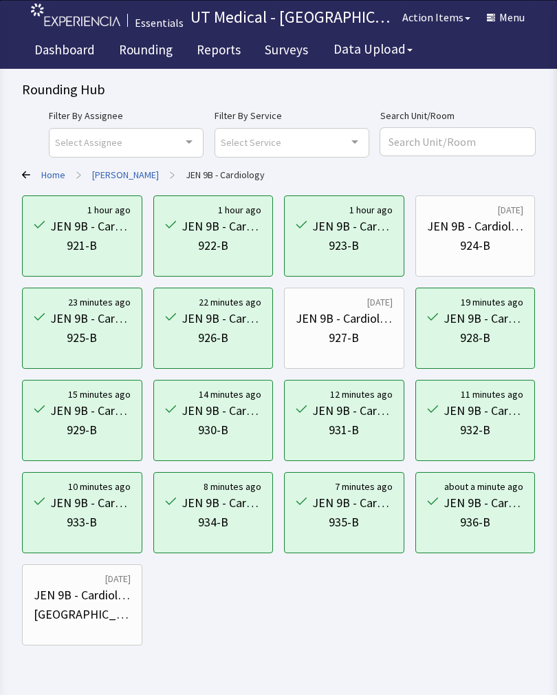
click at [499, 237] on div "924-B" at bounding box center [475, 245] width 97 height 19
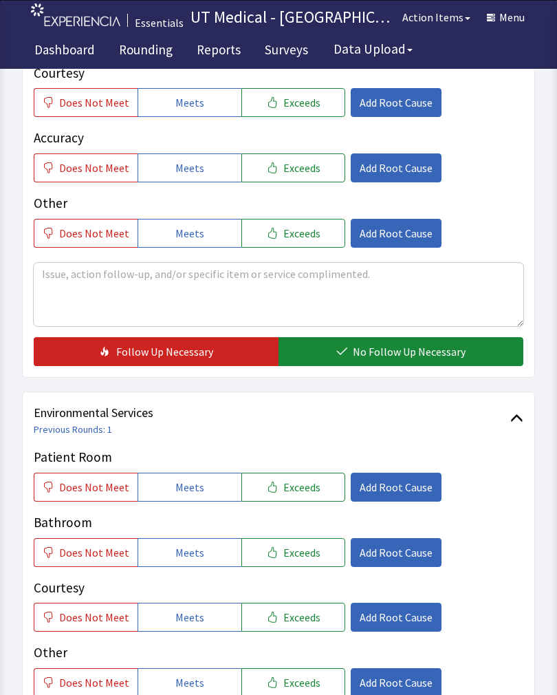
scroll to position [367, 0]
click at [309, 484] on span "Exceeds" at bounding box center [301, 487] width 37 height 17
click at [304, 554] on span "Exceeds" at bounding box center [301, 552] width 37 height 17
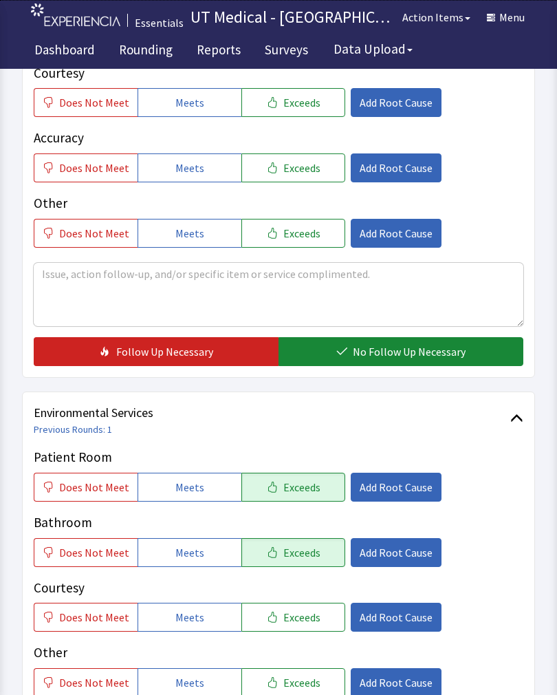
click at [306, 622] on span "Exceeds" at bounding box center [301, 617] width 37 height 17
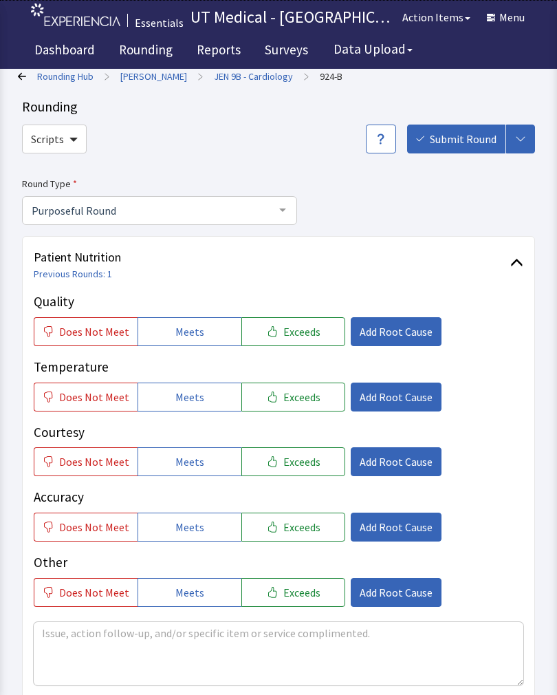
scroll to position [16, 0]
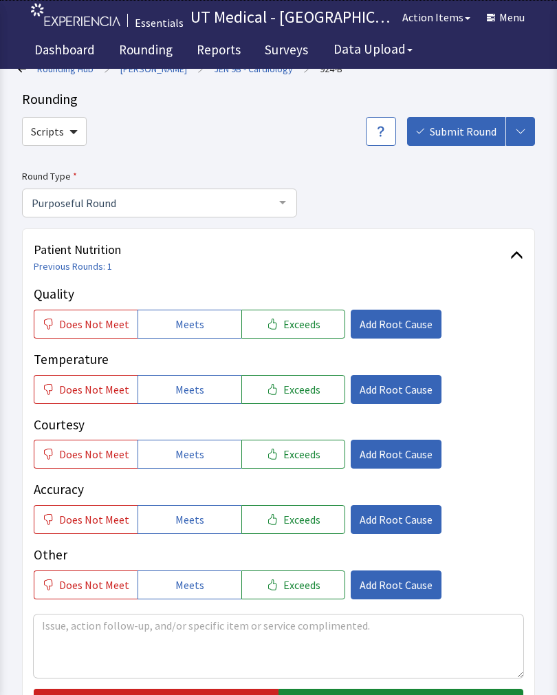
click at [297, 314] on button "Exceeds" at bounding box center [293, 323] width 104 height 29
click at [296, 397] on button "Exceeds" at bounding box center [293, 389] width 104 height 29
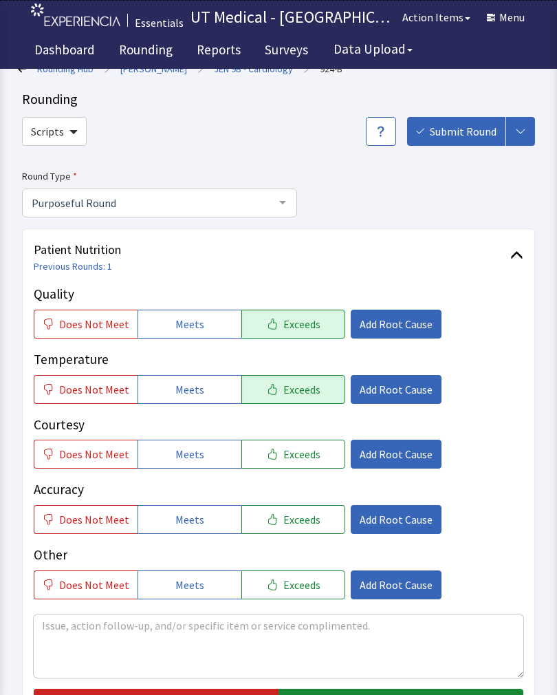
click at [301, 456] on span "Exceeds" at bounding box center [301, 454] width 37 height 17
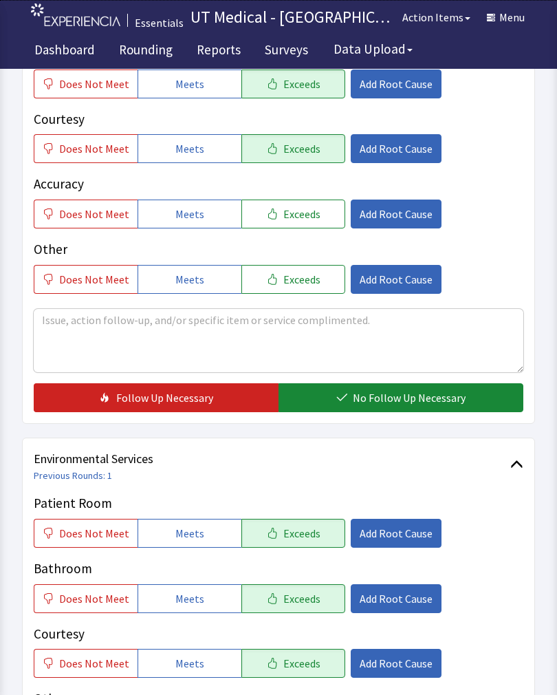
click at [400, 410] on button "No Follow Up Necessary" at bounding box center [401, 397] width 245 height 29
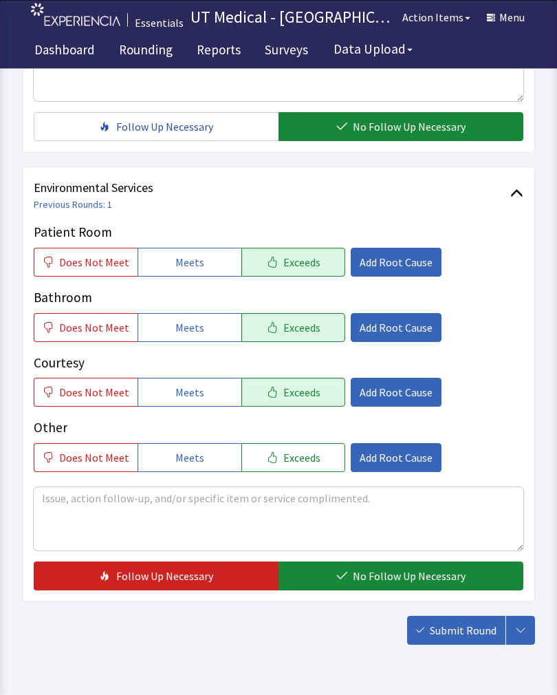
click at [418, 574] on span "No Follow Up Necessary" at bounding box center [409, 576] width 113 height 17
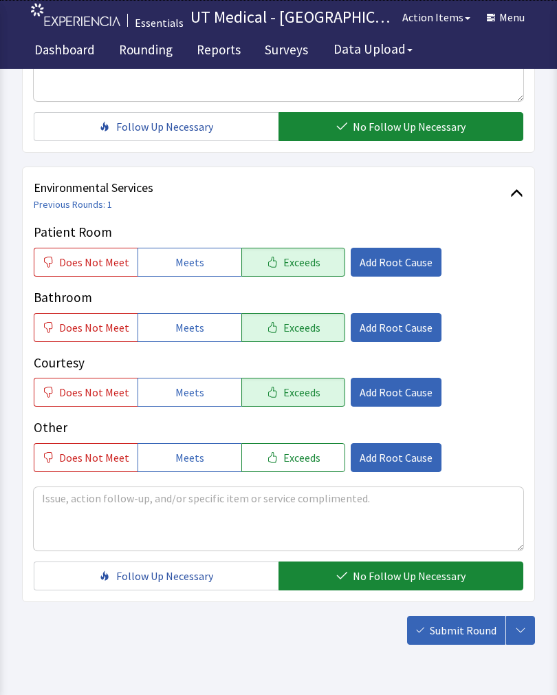
click at [466, 639] on button "Submit Round" at bounding box center [456, 630] width 98 height 29
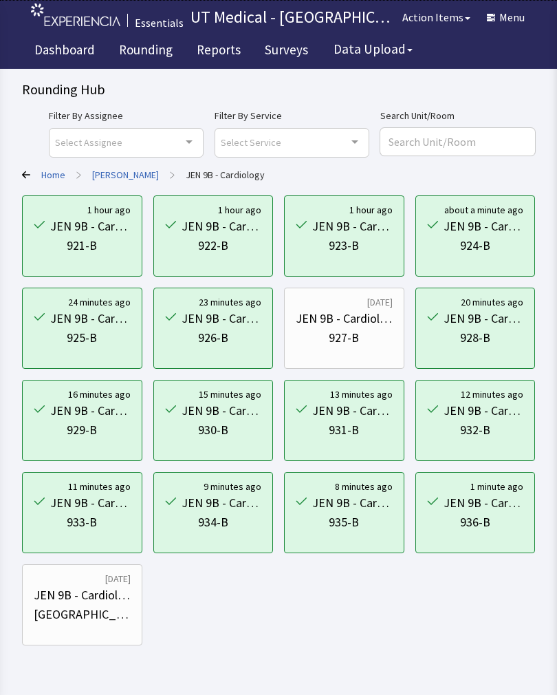
click at [346, 329] on div "927-B" at bounding box center [344, 337] width 30 height 19
